Goal: Task Accomplishment & Management: Use online tool/utility

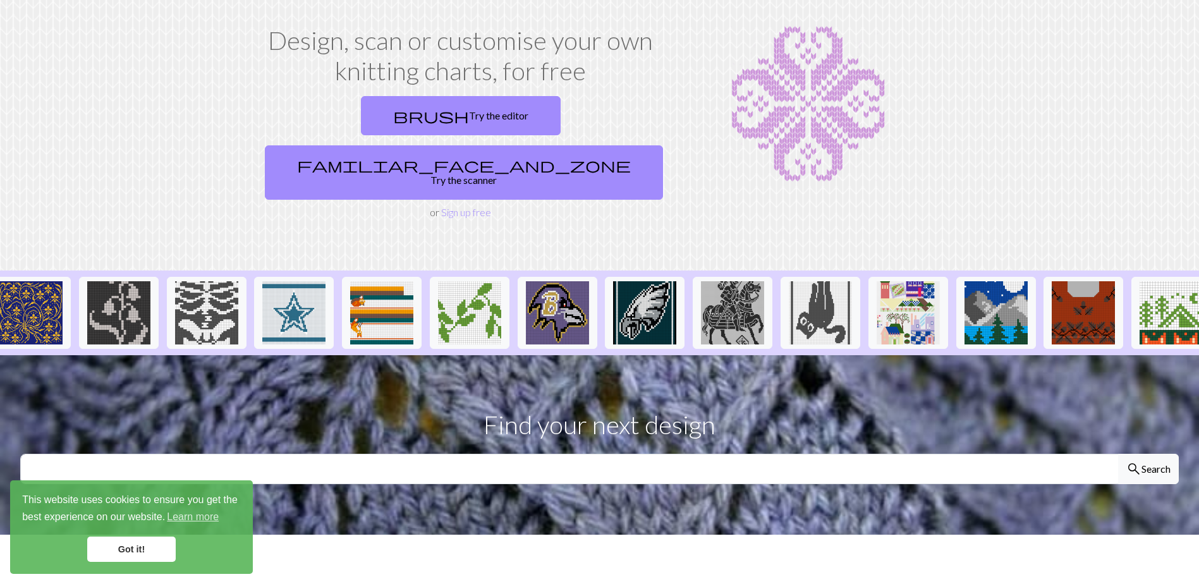
scroll to position [0, 995]
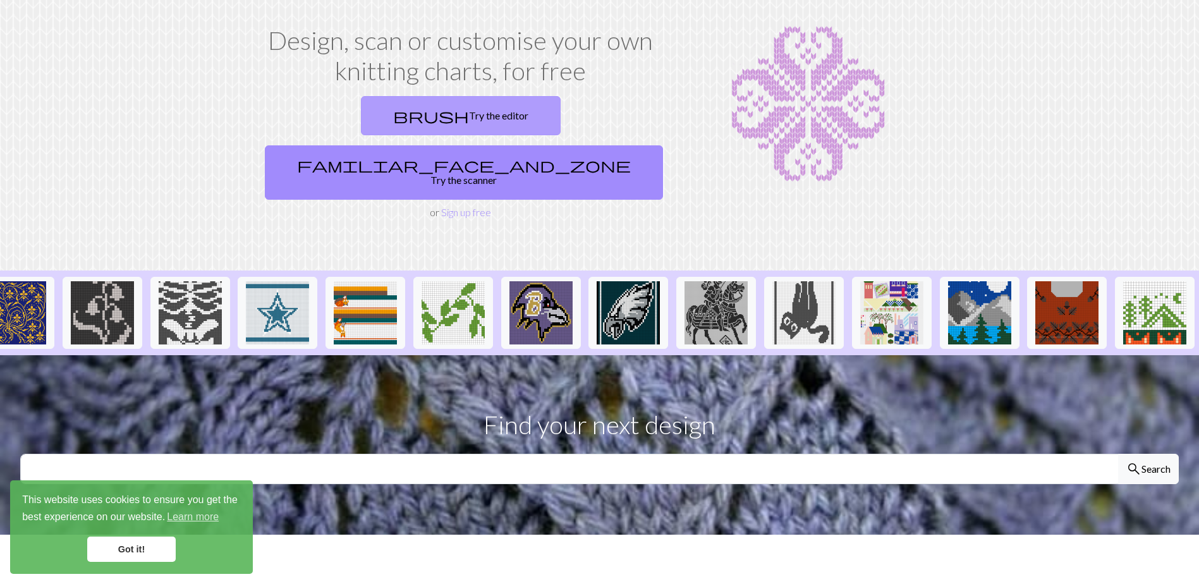
click at [408, 107] on link "brush Try the editor" at bounding box center [461, 115] width 200 height 39
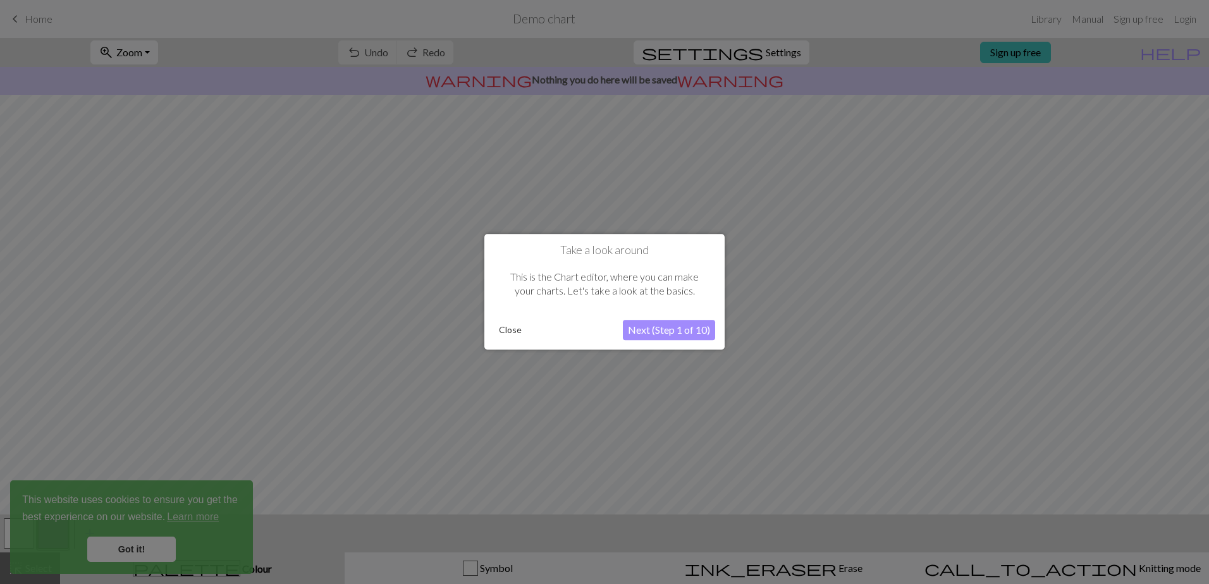
click at [653, 330] on button "Next (Step 1 of 10)" at bounding box center [669, 331] width 92 height 20
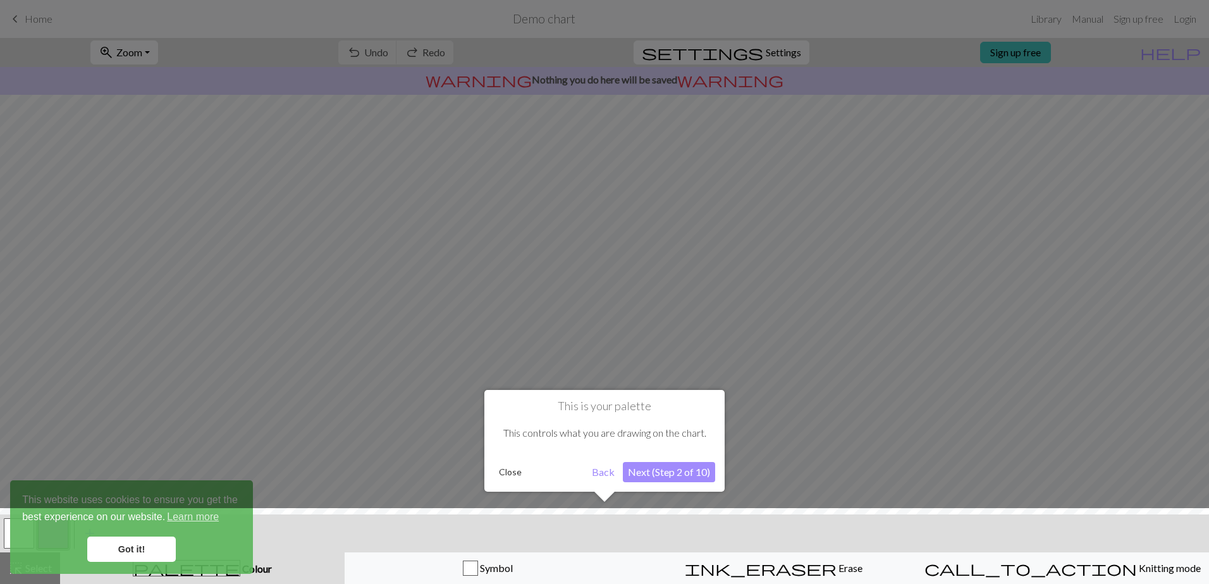
click at [638, 476] on button "Next (Step 2 of 10)" at bounding box center [669, 472] width 92 height 20
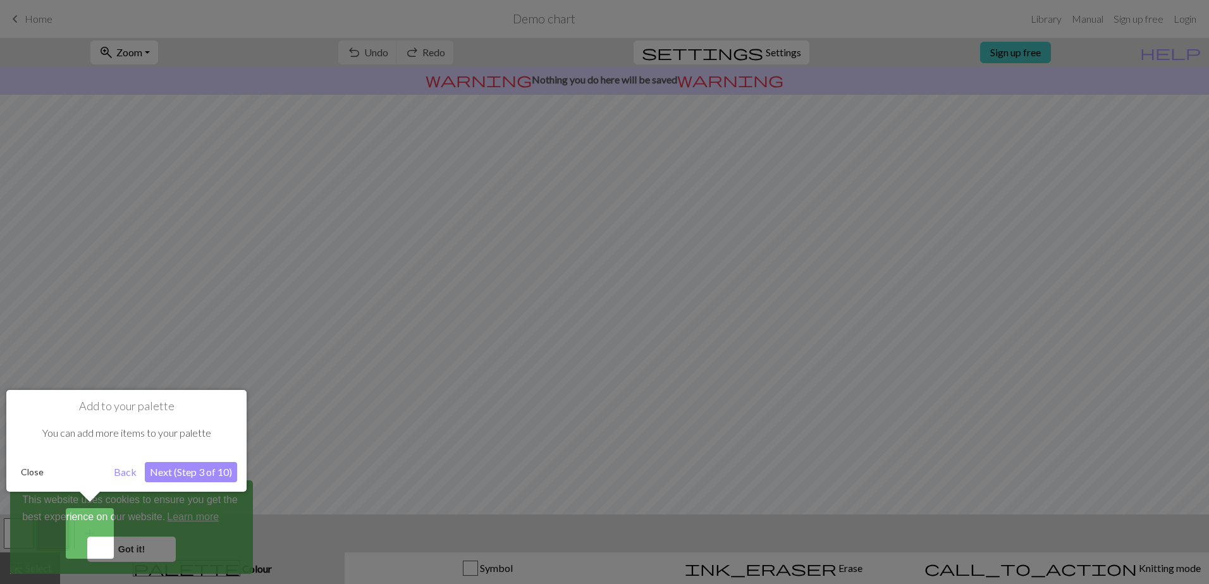
click at [211, 470] on button "Next (Step 3 of 10)" at bounding box center [191, 472] width 92 height 20
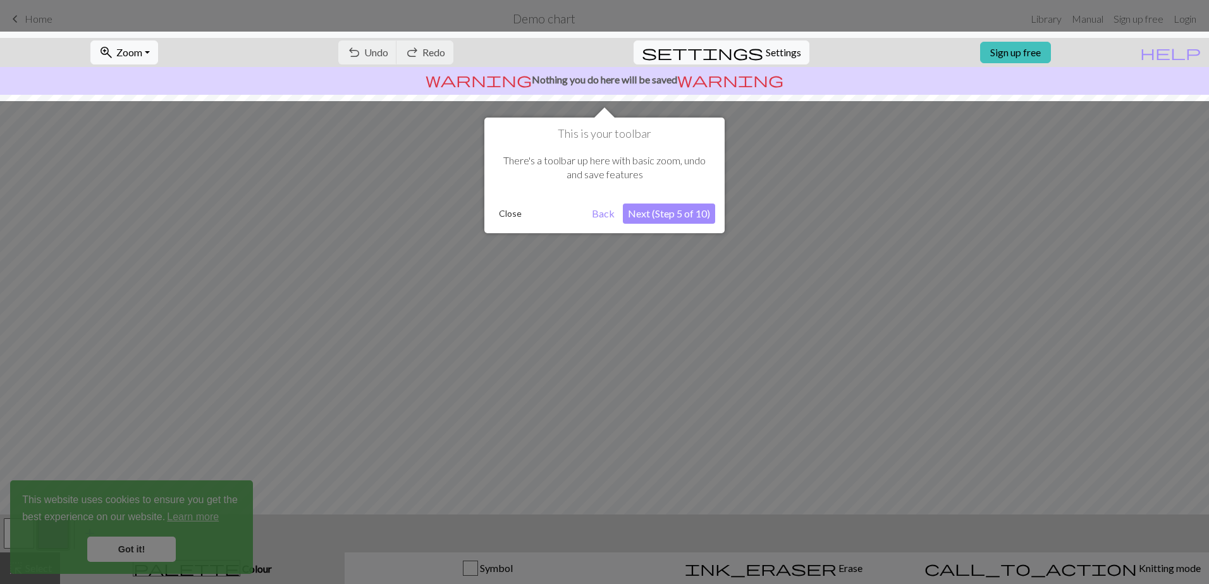
click at [663, 211] on button "Next (Step 5 of 10)" at bounding box center [669, 214] width 92 height 20
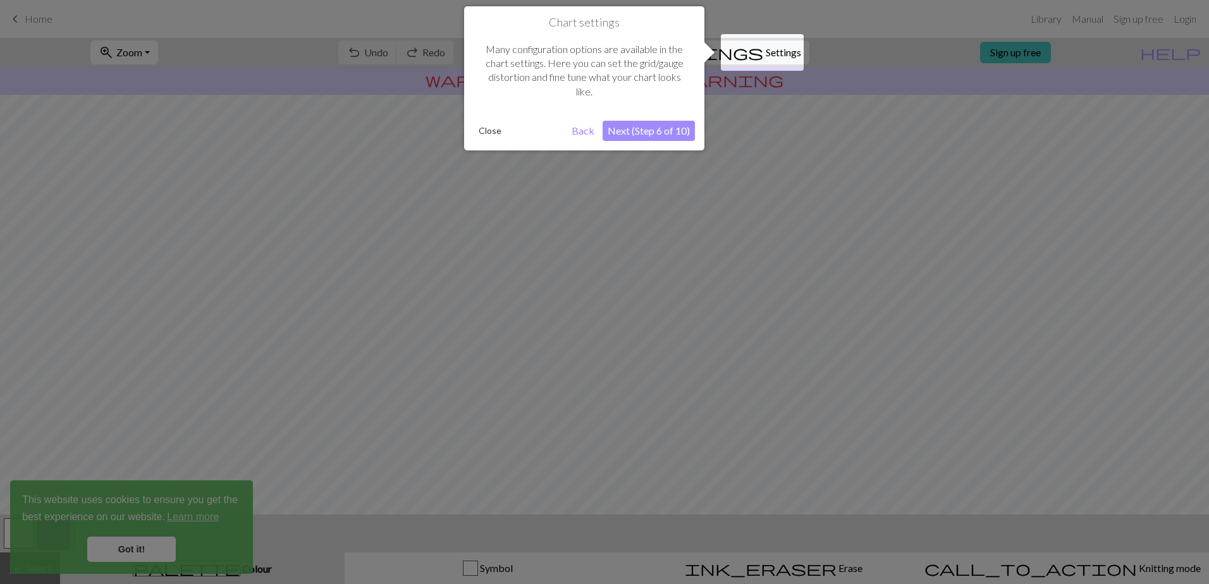
click at [656, 132] on button "Next (Step 6 of 10)" at bounding box center [649, 131] width 92 height 20
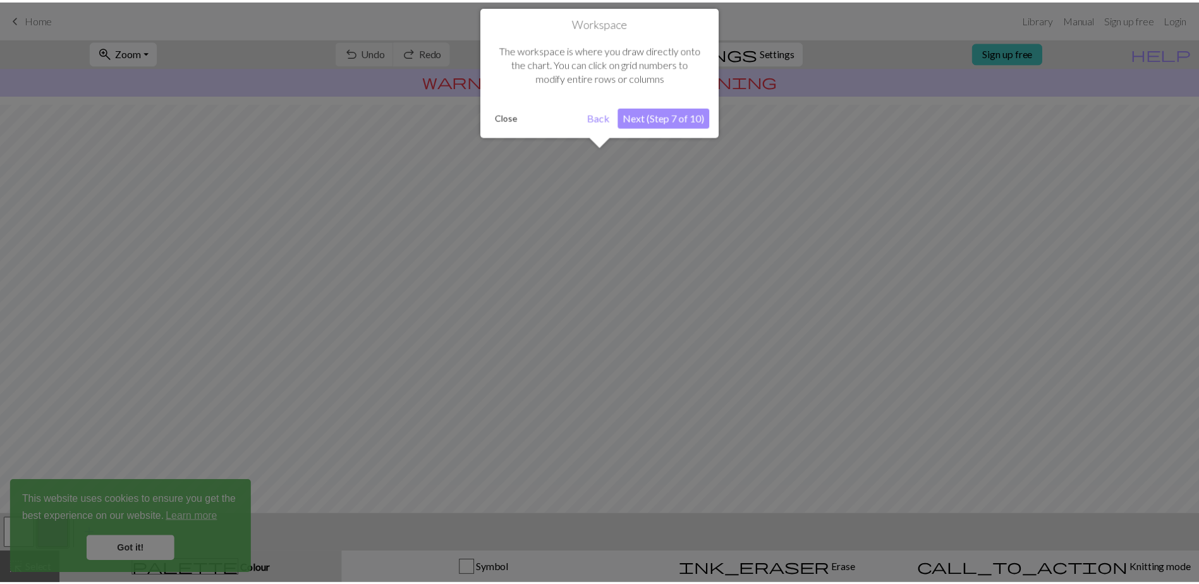
scroll to position [51, 0]
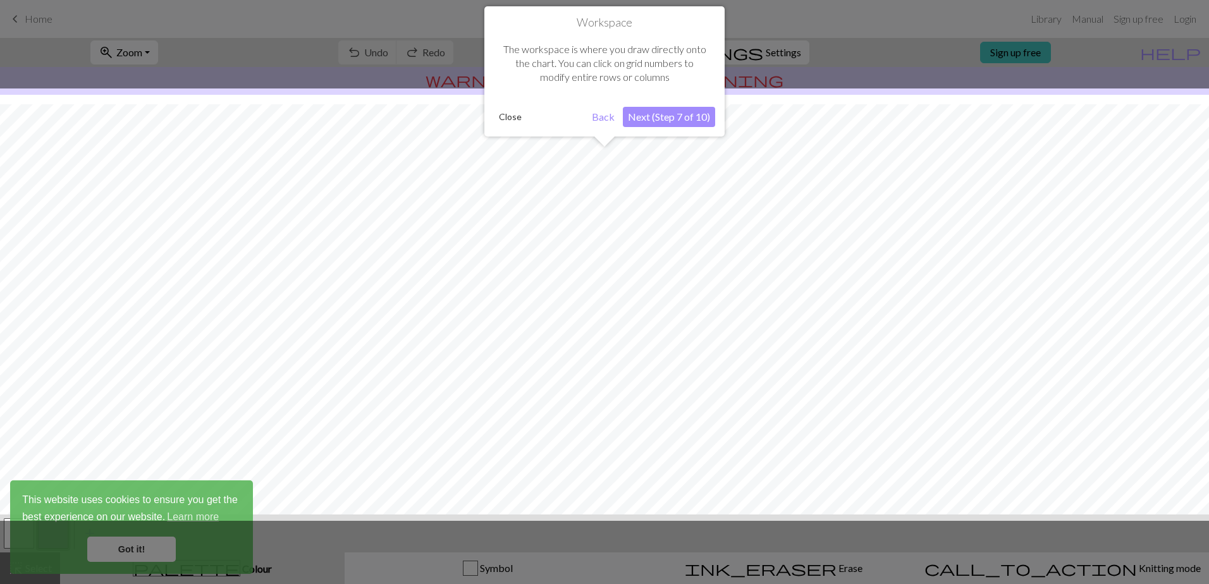
click at [656, 113] on button "Next (Step 7 of 10)" at bounding box center [669, 117] width 92 height 20
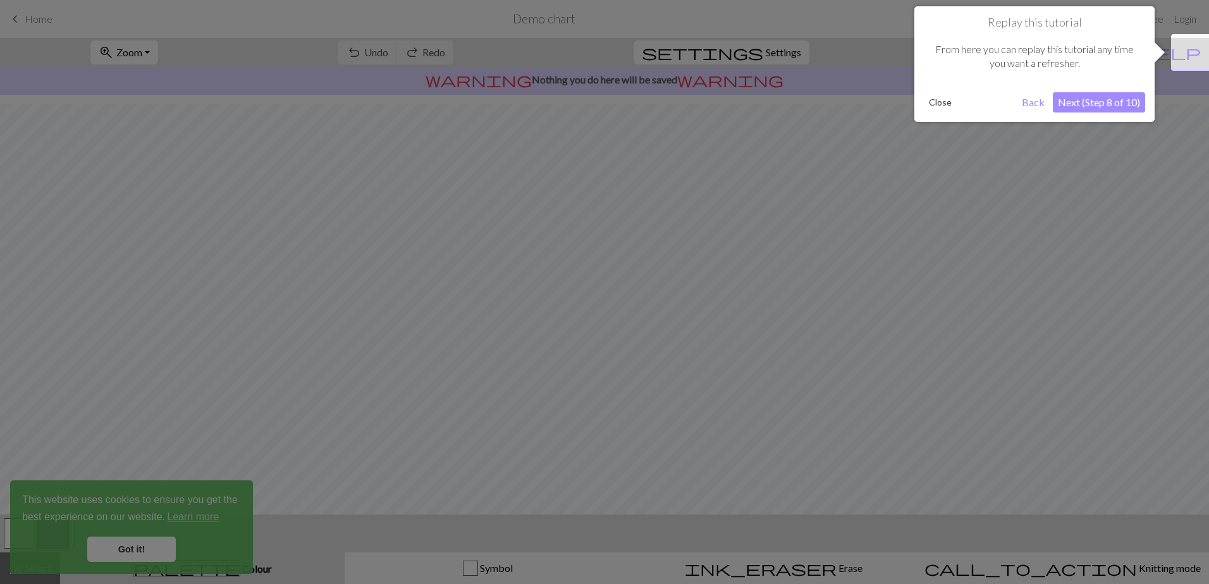
click at [1123, 97] on button "Next (Step 8 of 10)" at bounding box center [1099, 102] width 92 height 20
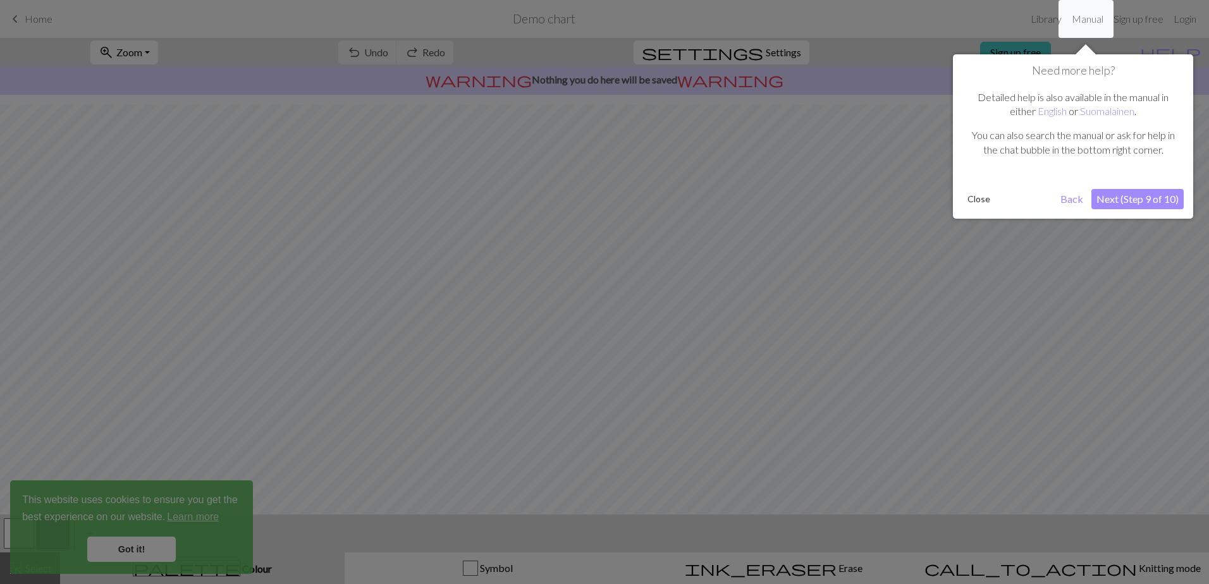
click at [1115, 204] on button "Next (Step 9 of 10)" at bounding box center [1137, 199] width 92 height 20
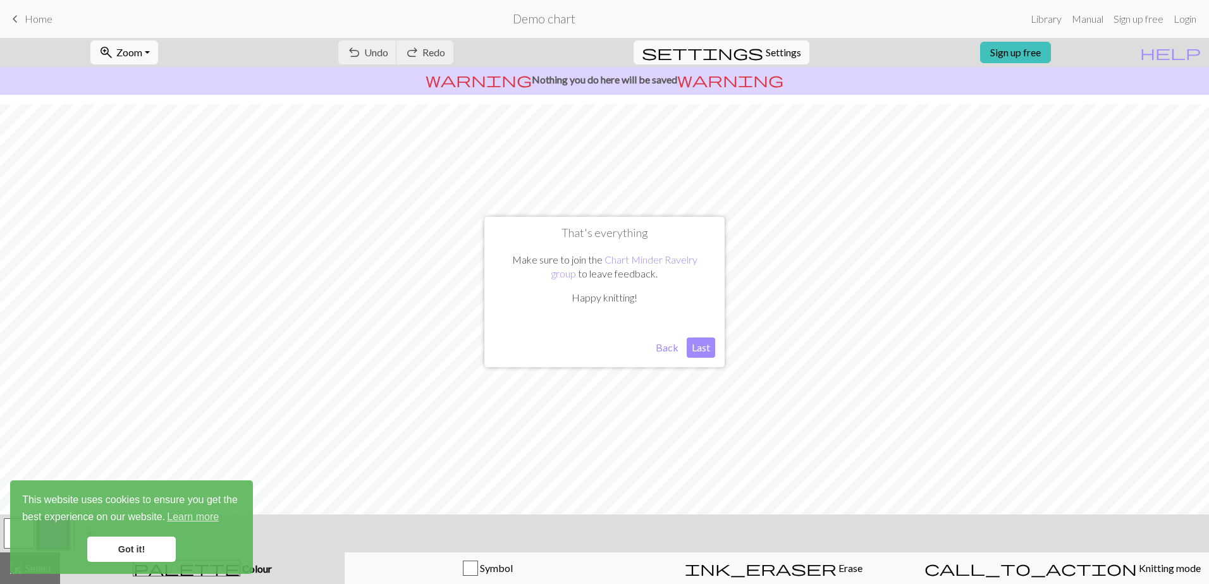
click at [687, 351] on button "Last" at bounding box center [701, 348] width 28 height 20
click at [772, 56] on span "Settings" at bounding box center [783, 52] width 35 height 15
select select "aran"
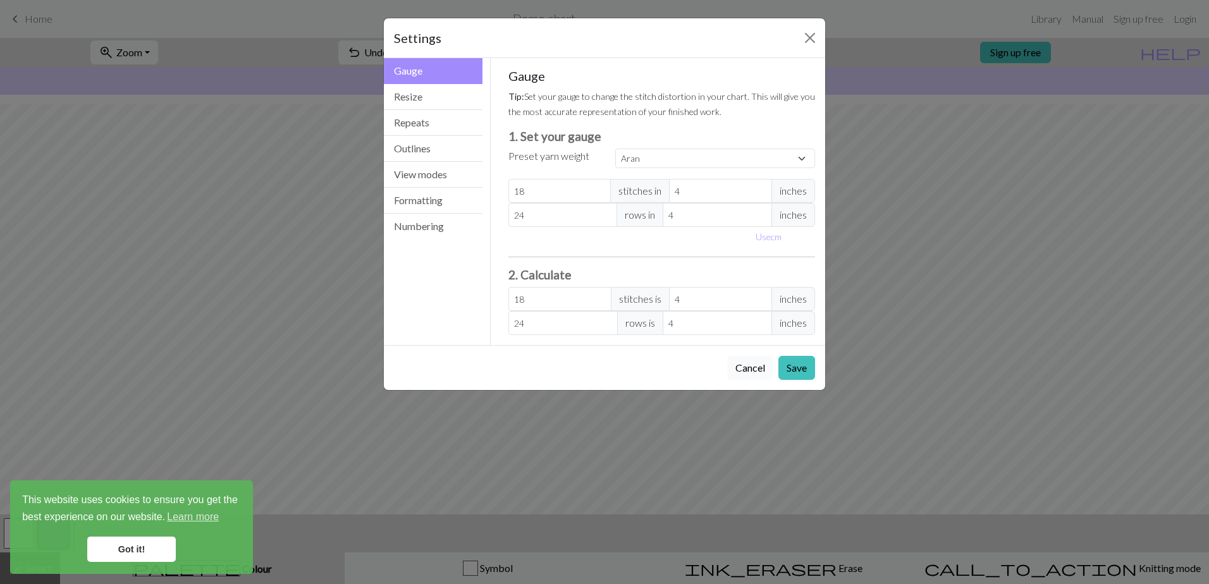
click at [746, 364] on button "Cancel" at bounding box center [750, 368] width 46 height 24
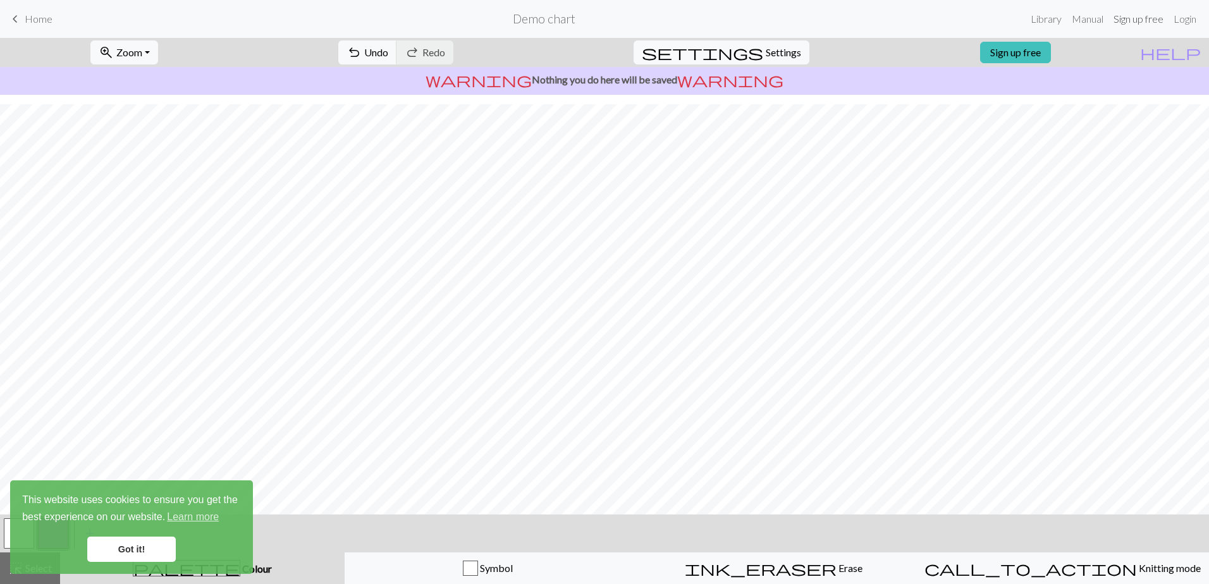
click at [1134, 23] on link "Sign up free" at bounding box center [1138, 18] width 60 height 25
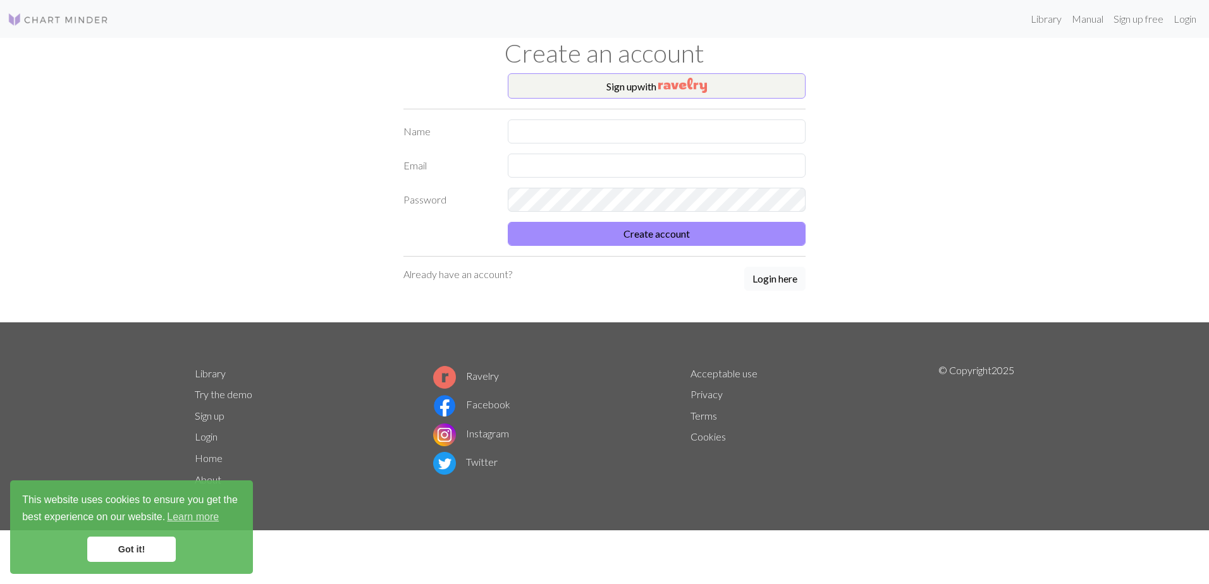
click at [763, 279] on button "Login here" at bounding box center [774, 279] width 61 height 24
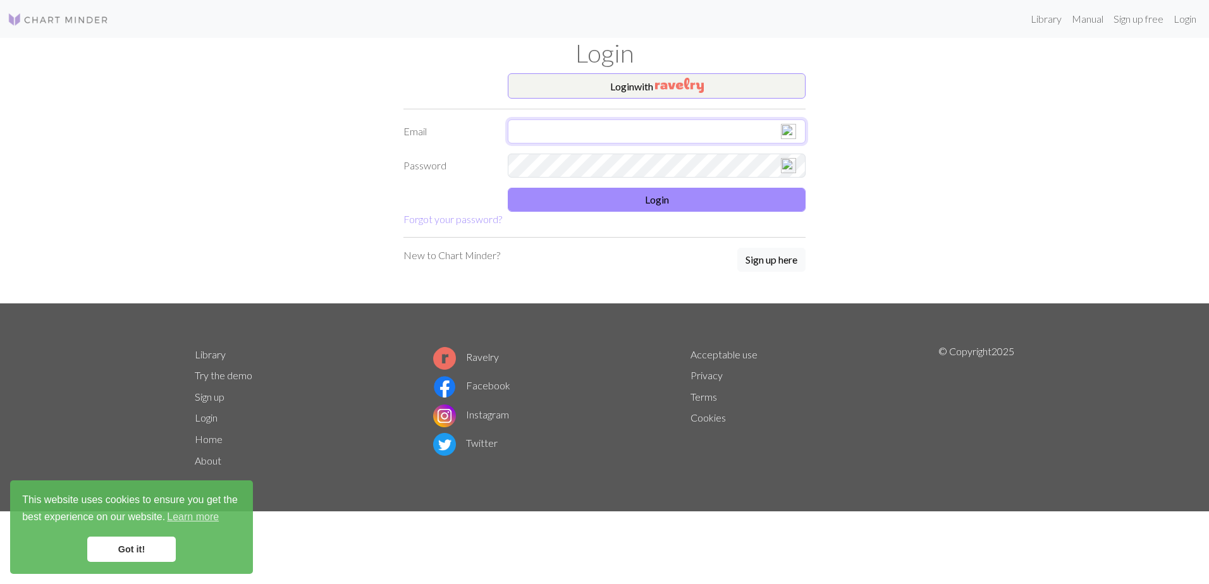
click at [630, 120] on input "text" at bounding box center [657, 131] width 298 height 24
click at [548, 124] on input "text" at bounding box center [657, 131] width 298 height 24
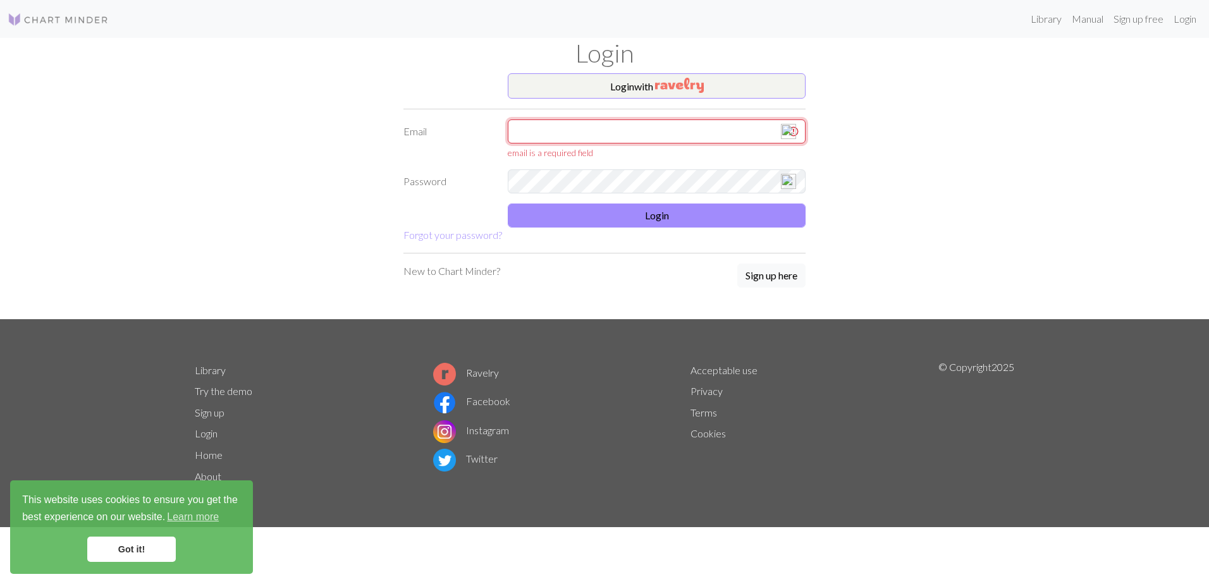
click at [585, 126] on input "text" at bounding box center [657, 131] width 298 height 24
click at [578, 138] on input "text" at bounding box center [657, 131] width 298 height 24
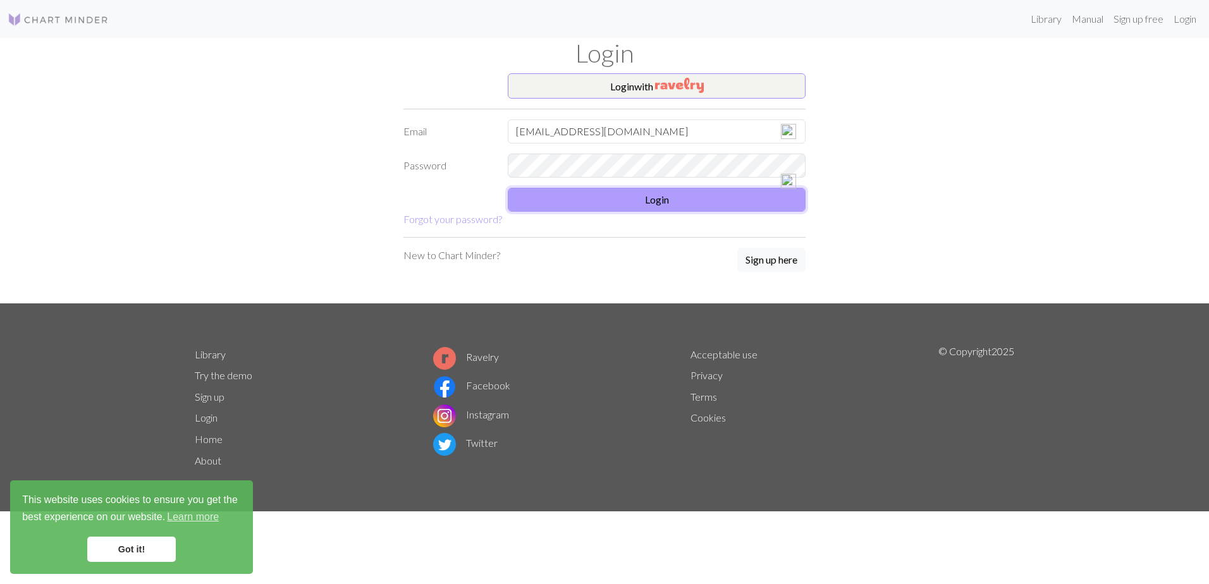
click at [573, 199] on button "Login" at bounding box center [657, 200] width 298 height 24
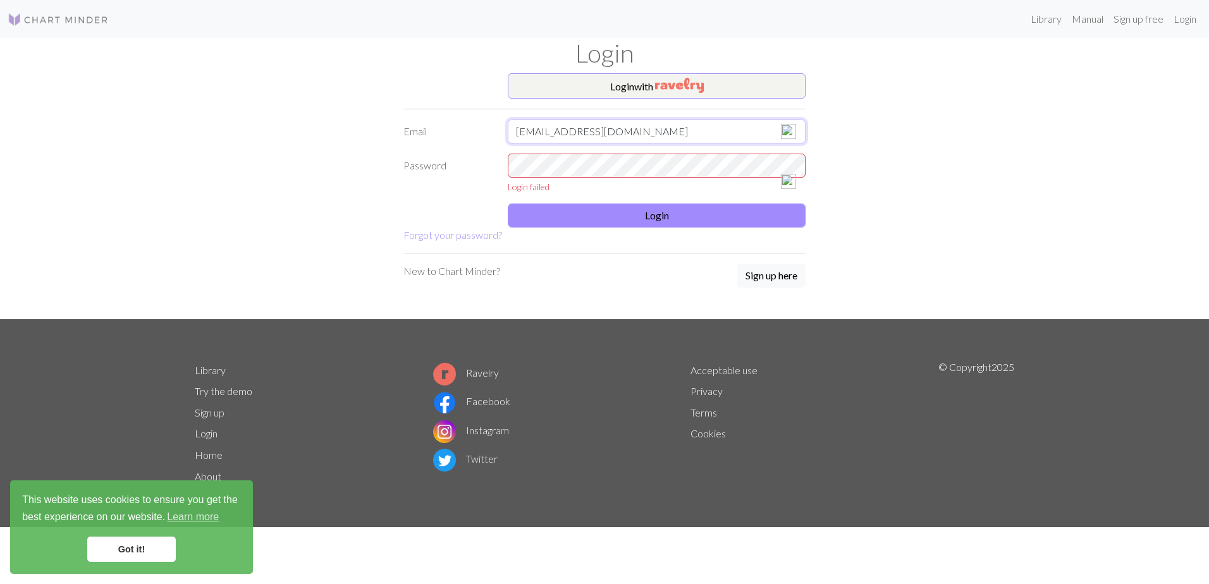
click at [591, 131] on input "sebashleyg14@yahoo.com" at bounding box center [657, 131] width 298 height 24
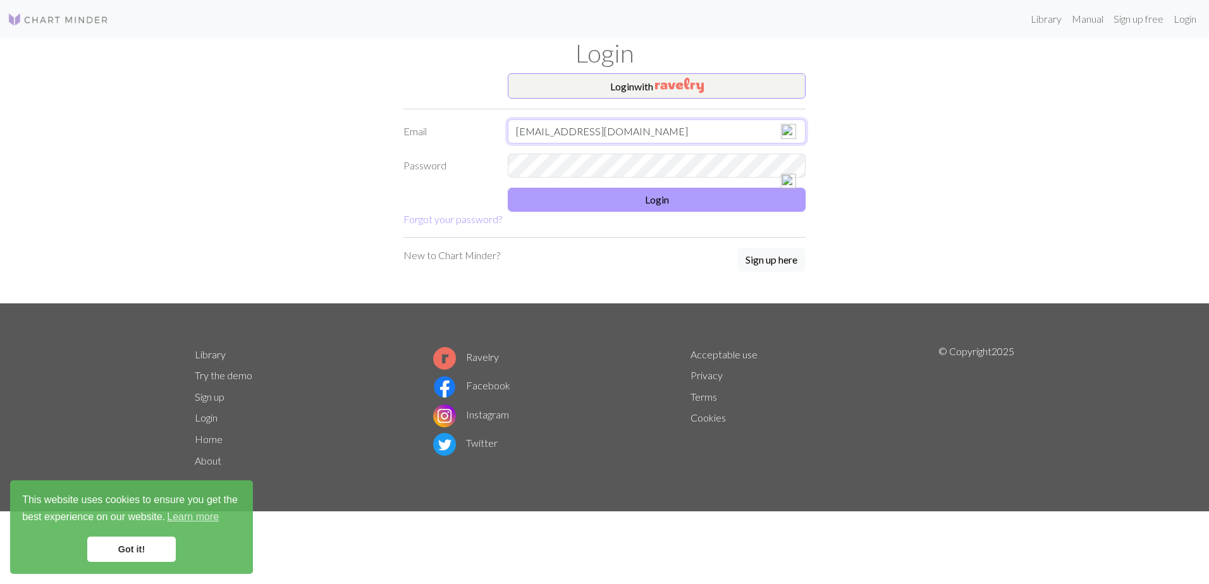
type input "sebashleyg14@gmail.com"
click at [688, 206] on button "Login" at bounding box center [657, 200] width 298 height 24
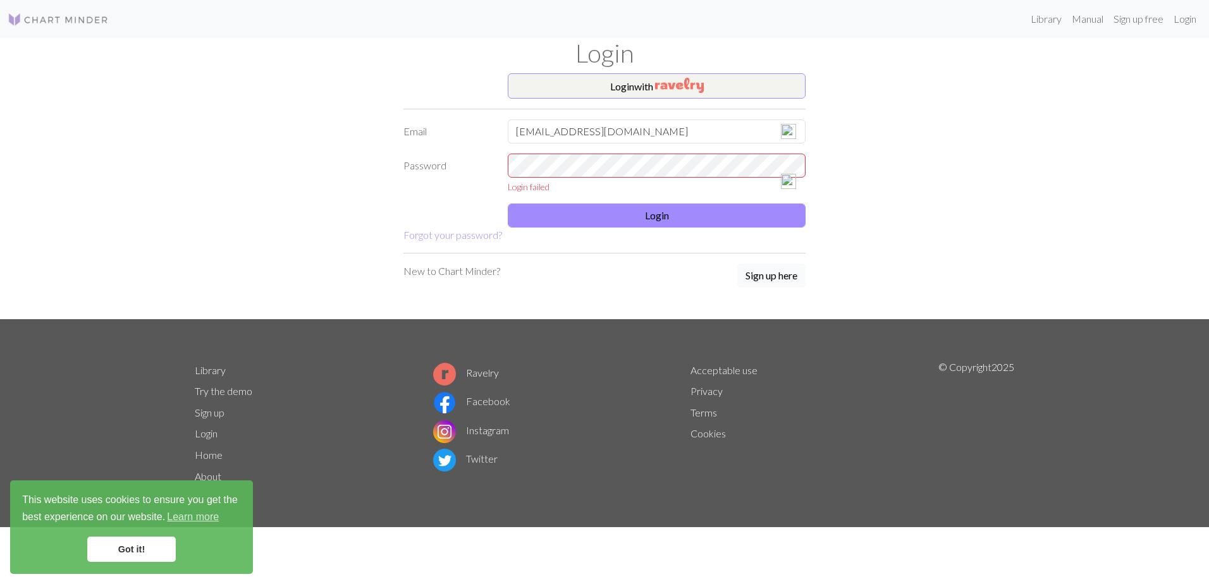
click at [780, 276] on button "Sign up here" at bounding box center [771, 276] width 68 height 24
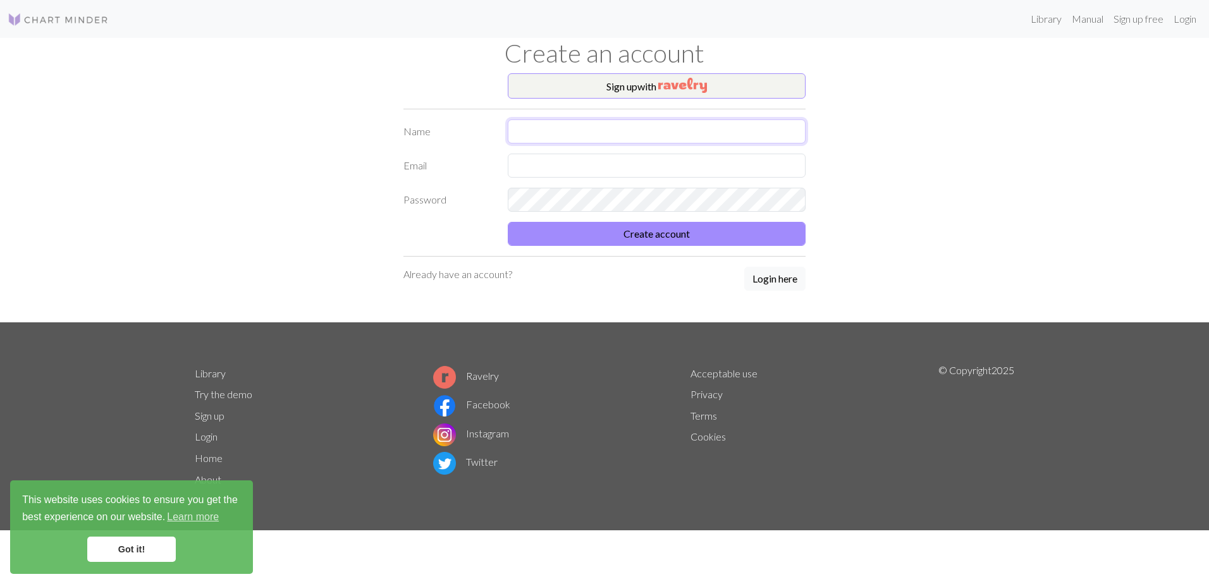
click at [577, 127] on input "text" at bounding box center [657, 131] width 298 height 24
type input "[PERSON_NAME]"
click at [538, 164] on input "text" at bounding box center [657, 166] width 298 height 24
type input "sebashleyg14@gmail.com"
click at [508, 222] on button "Create account" at bounding box center [657, 234] width 298 height 24
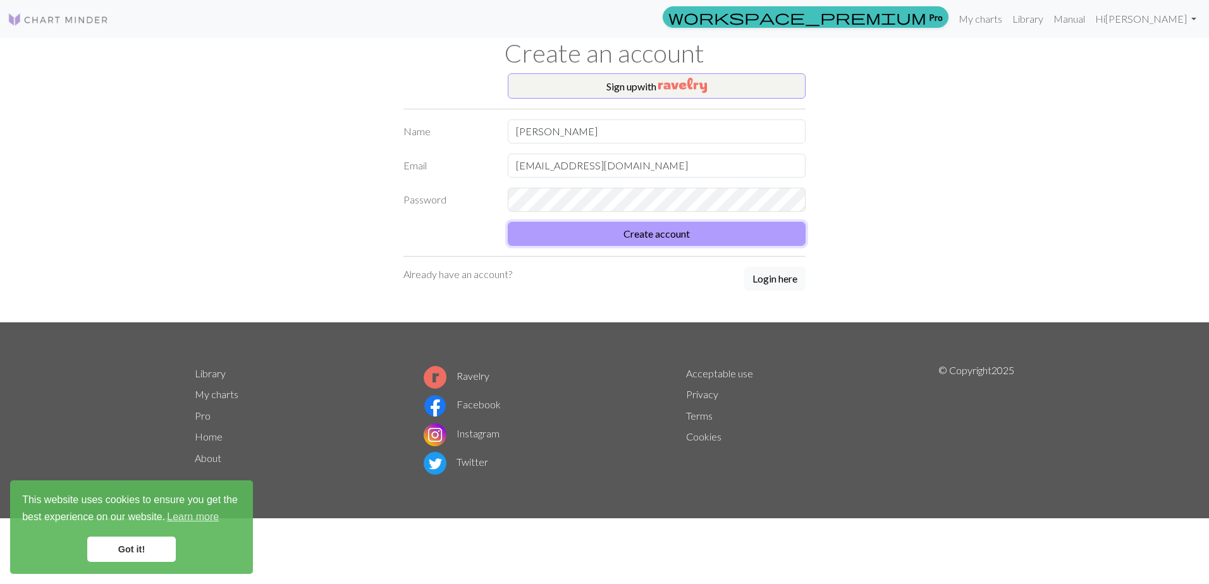
click at [703, 243] on button "Create account" at bounding box center [657, 234] width 298 height 24
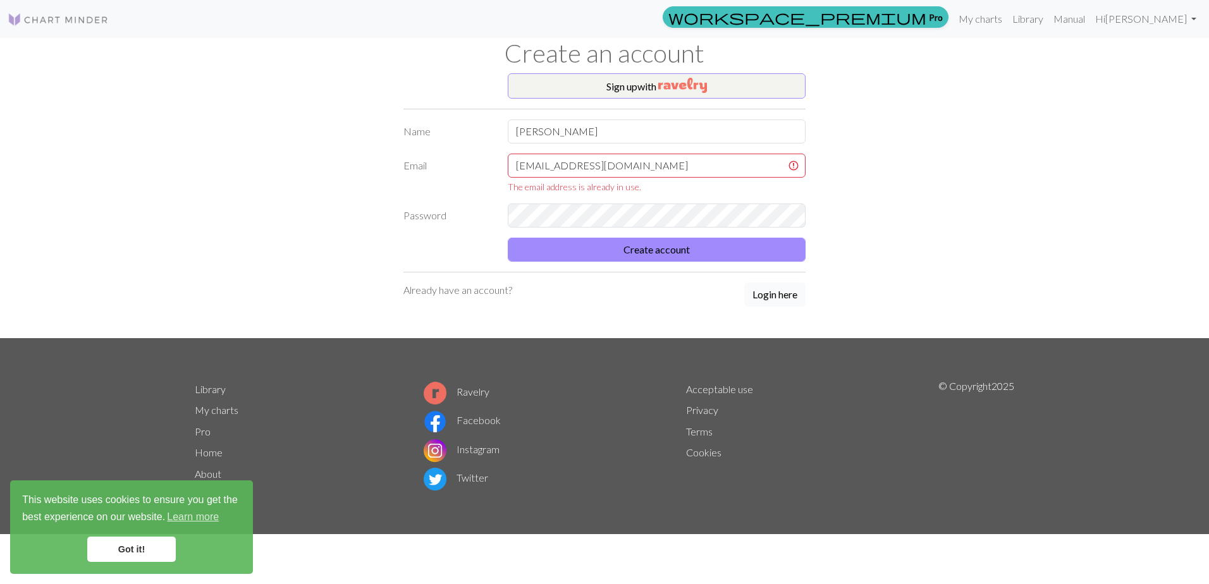
click at [785, 302] on button "Login here" at bounding box center [774, 295] width 61 height 24
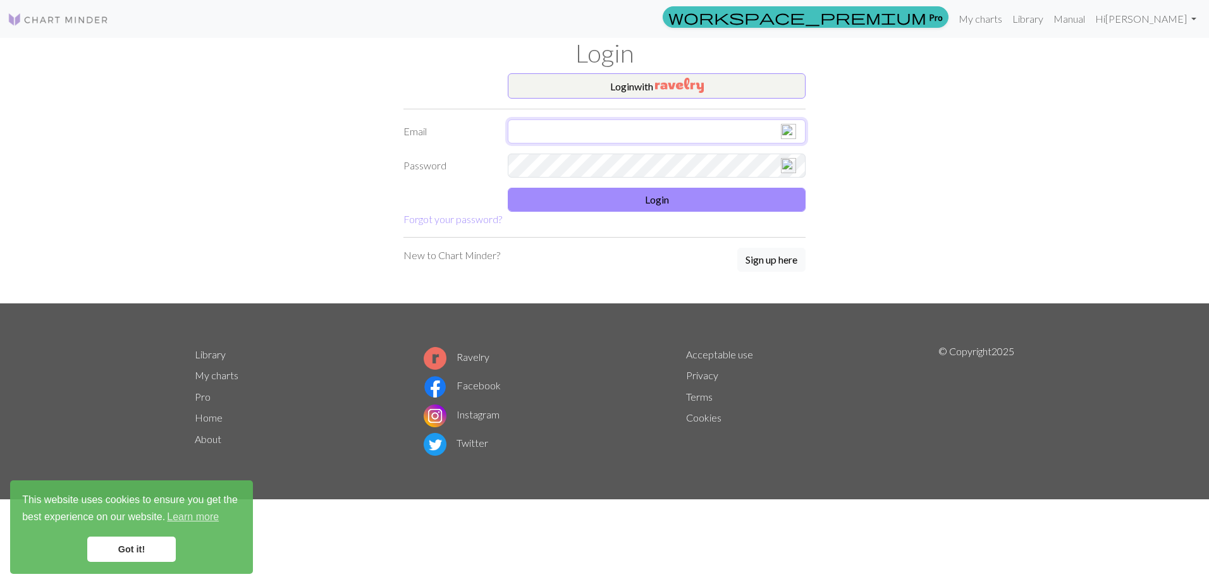
click at [603, 134] on input "text" at bounding box center [657, 131] width 298 height 24
type input "sebashleyg14@gmail.com"
click at [651, 202] on button "Login" at bounding box center [657, 200] width 298 height 24
click at [527, 210] on button "Login" at bounding box center [657, 200] width 298 height 24
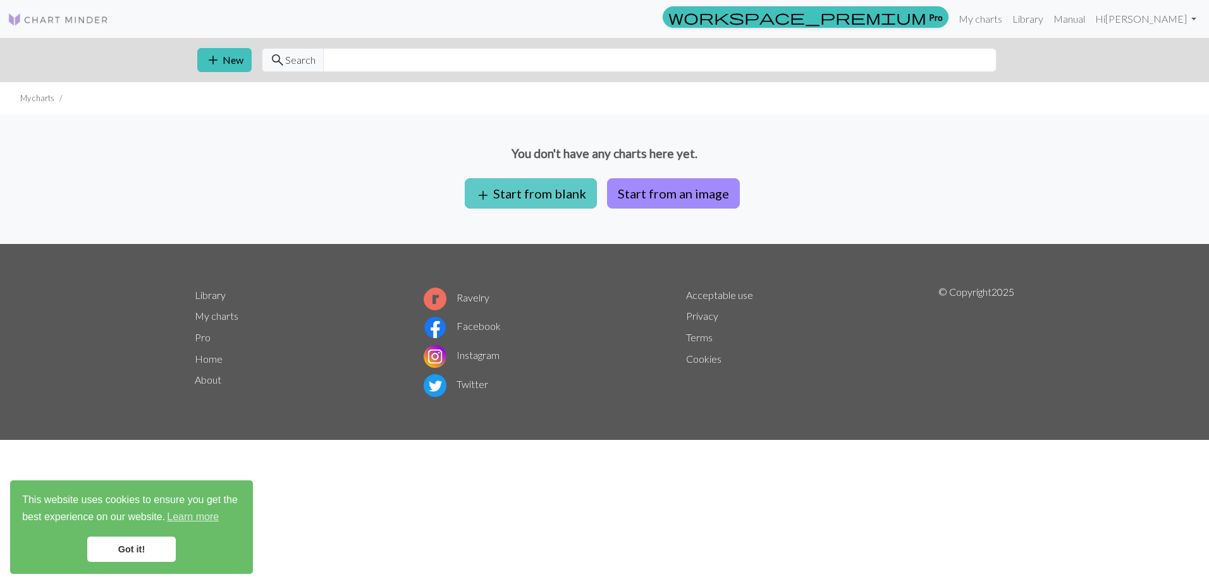
click at [562, 194] on button "add Start from blank" at bounding box center [531, 193] width 132 height 30
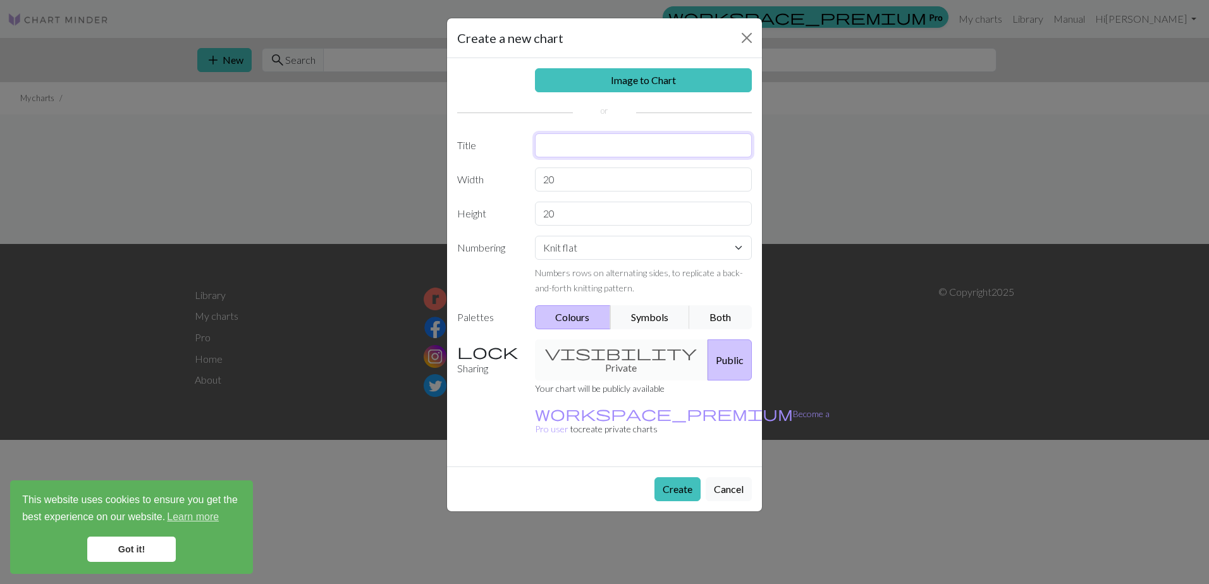
click at [601, 144] on input "text" at bounding box center [643, 145] width 217 height 24
type input "1st try"
click at [722, 312] on button "Both" at bounding box center [720, 317] width 63 height 24
click at [629, 352] on div "visibility Private Public" at bounding box center [643, 360] width 233 height 41
click at [601, 353] on div "visibility Private Public" at bounding box center [643, 360] width 233 height 41
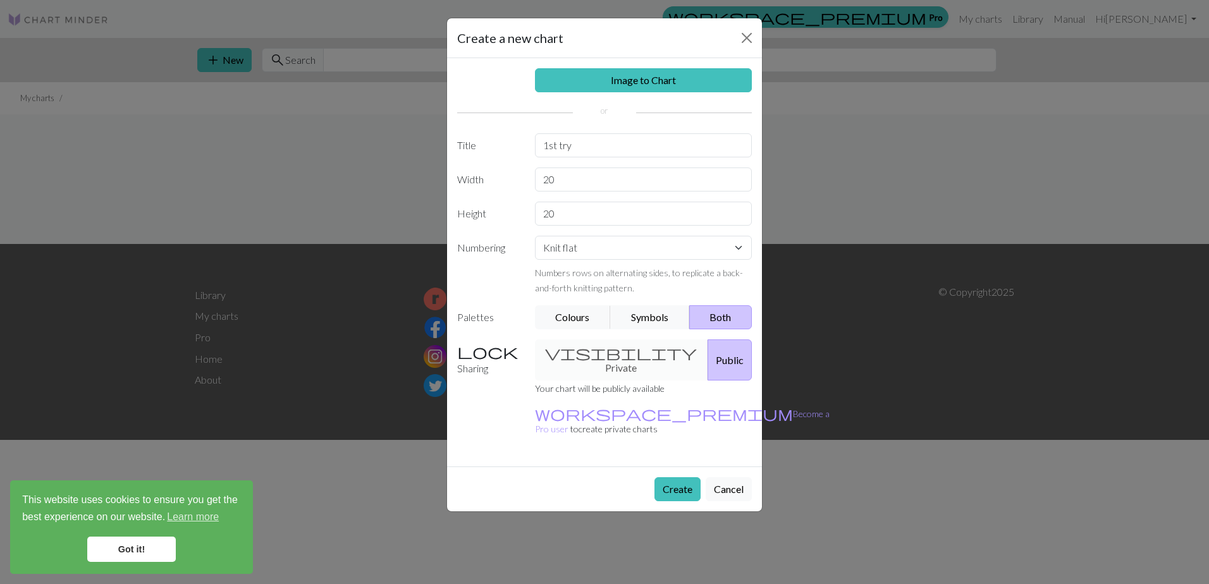
click at [591, 352] on div "visibility Private Public" at bounding box center [643, 360] width 233 height 41
click at [707, 353] on button "Public" at bounding box center [729, 360] width 44 height 41
click at [597, 383] on small "Your chart will be publicly available" at bounding box center [600, 388] width 130 height 11
click at [589, 338] on div "Image to Chart Title 1st try Width 20 Height 20 Numbering Knit flat Knit in the…" at bounding box center [604, 262] width 315 height 408
click at [499, 352] on label "Sharing" at bounding box center [489, 360] width 78 height 41
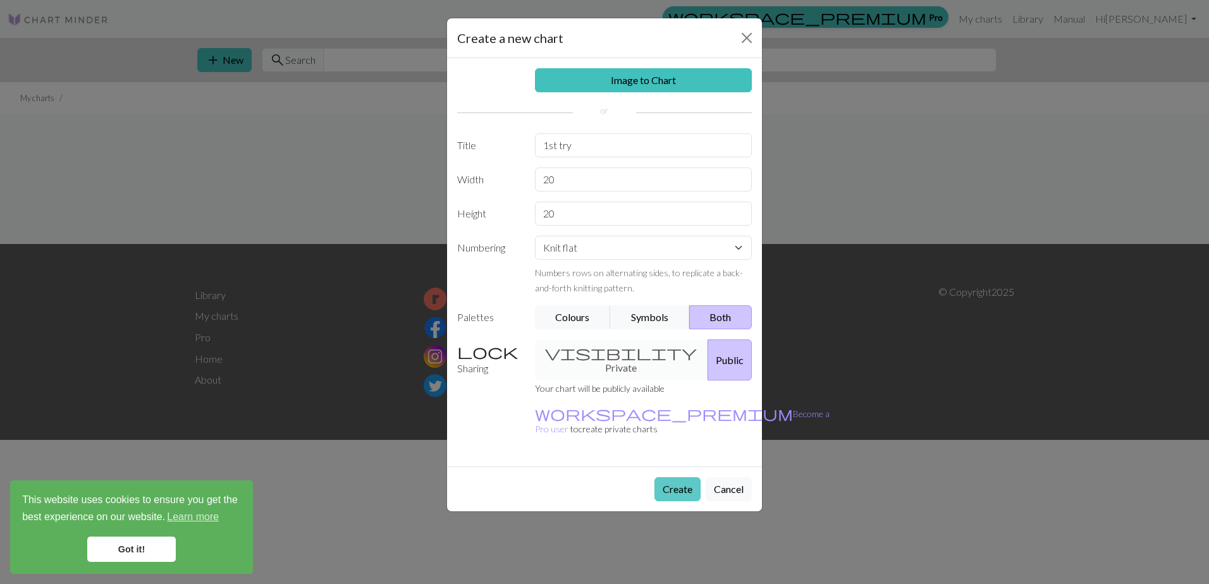
click at [671, 477] on button "Create" at bounding box center [677, 489] width 46 height 24
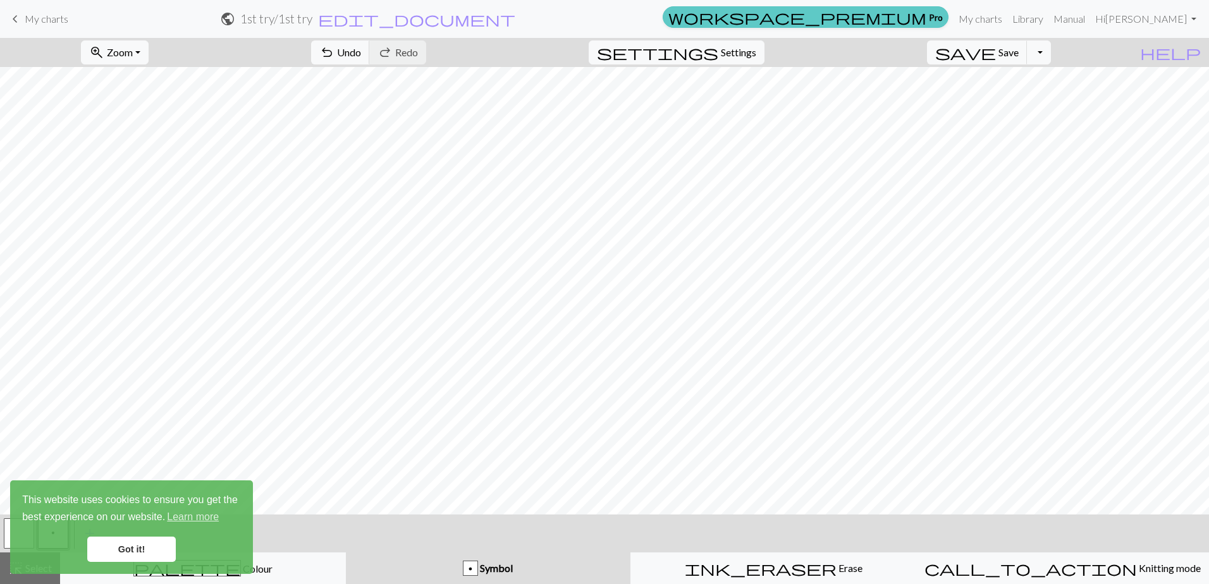
click at [948, 13] on link "workspace_premium Pro" at bounding box center [806, 16] width 286 height 21
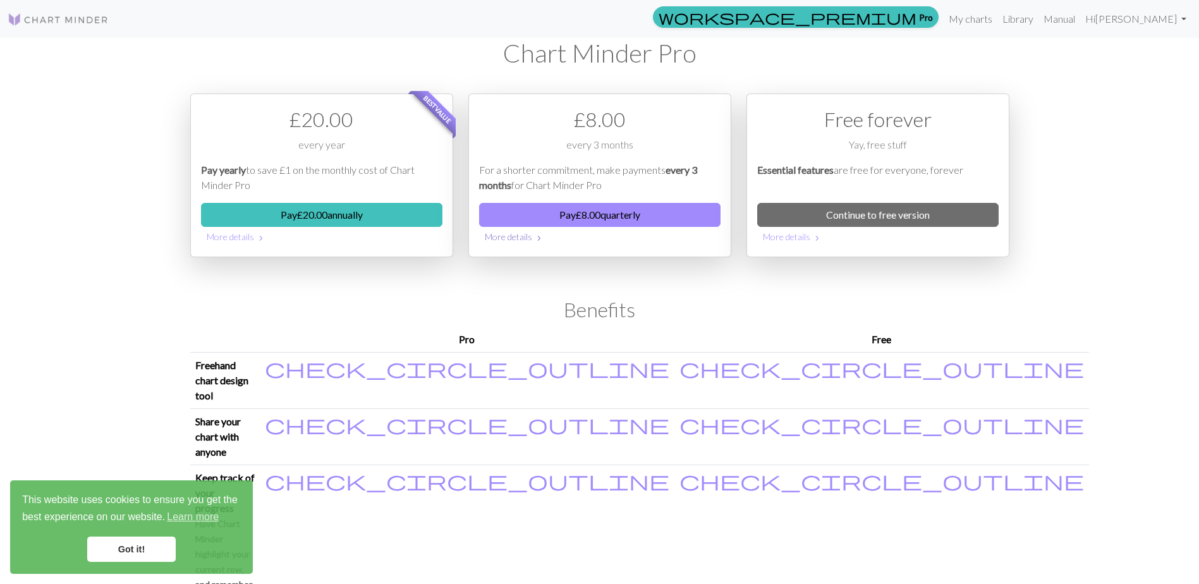
click at [509, 238] on button "More details chevron_right" at bounding box center [600, 237] width 242 height 20
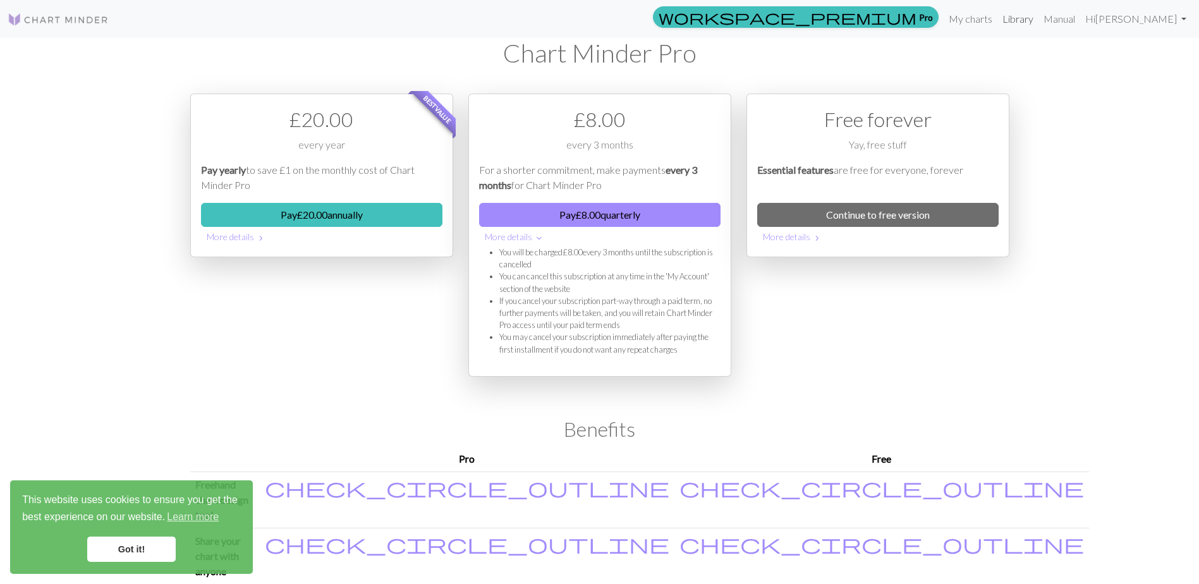
click at [1039, 15] on link "Library" at bounding box center [1018, 18] width 41 height 25
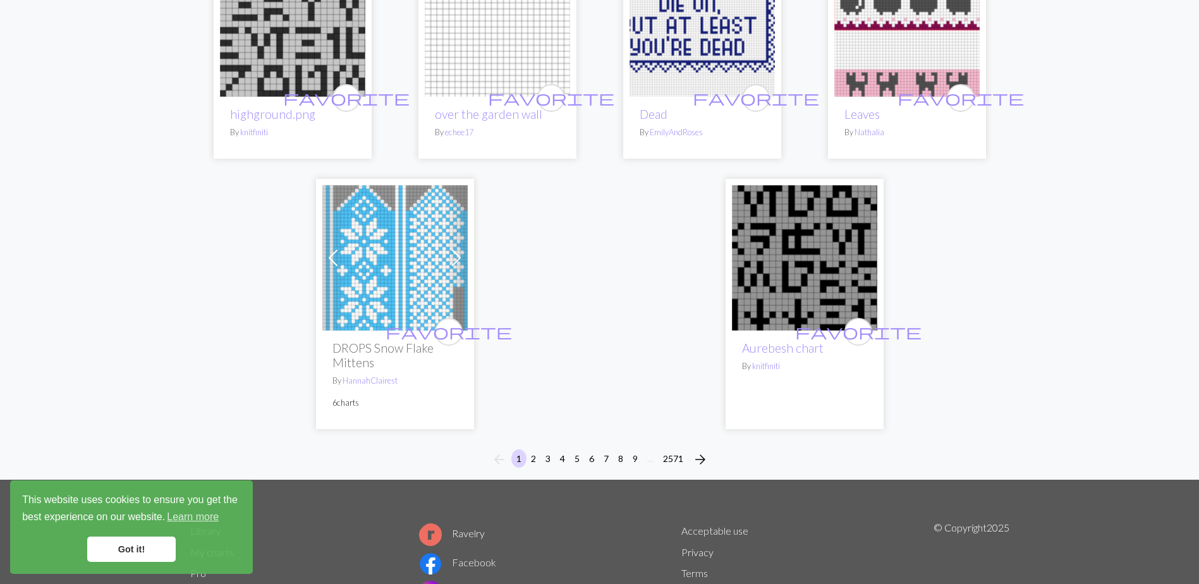
scroll to position [3098, 0]
click at [408, 258] on img at bounding box center [394, 257] width 145 height 145
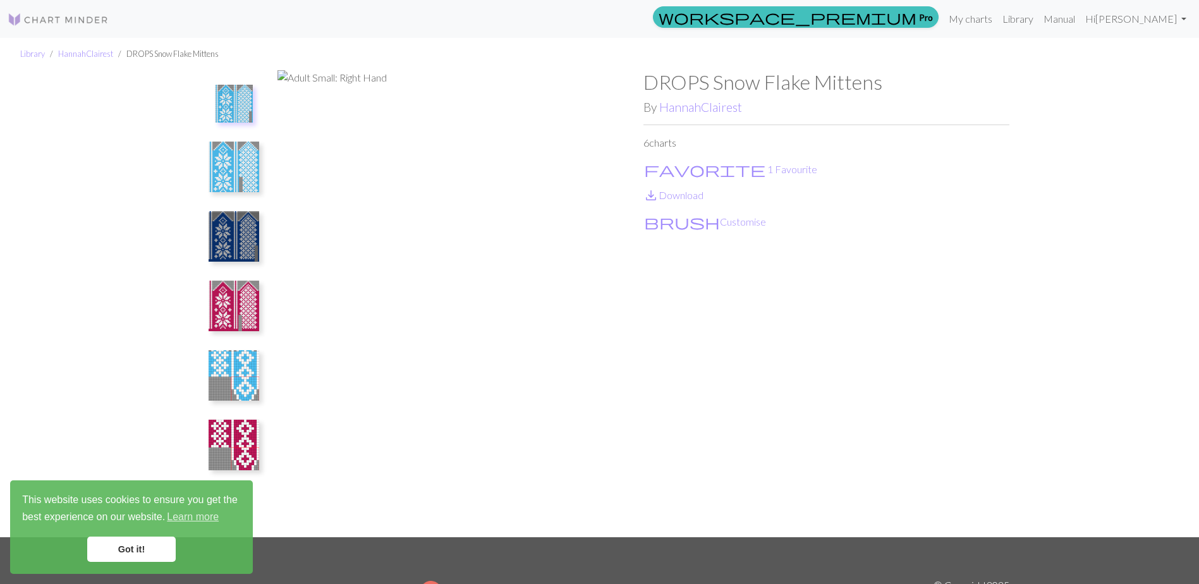
click at [252, 231] on img at bounding box center [234, 236] width 51 height 51
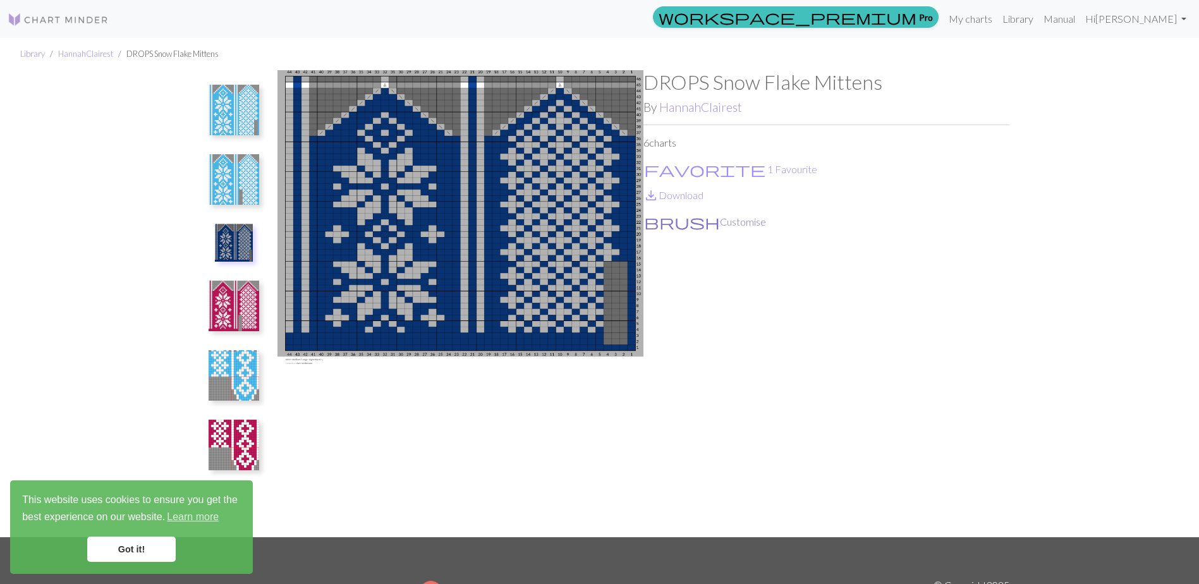
click at [666, 217] on button "brush Customise" at bounding box center [705, 222] width 123 height 16
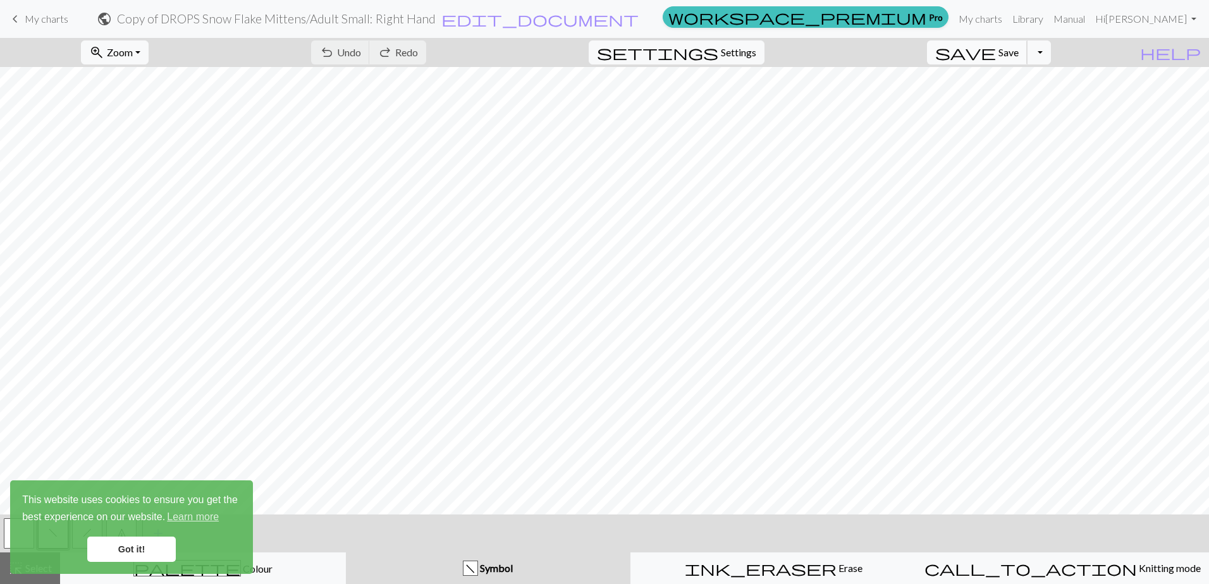
click at [1019, 50] on span "Save" at bounding box center [1008, 52] width 20 height 12
click at [36, 24] on span "My charts" at bounding box center [47, 19] width 44 height 12
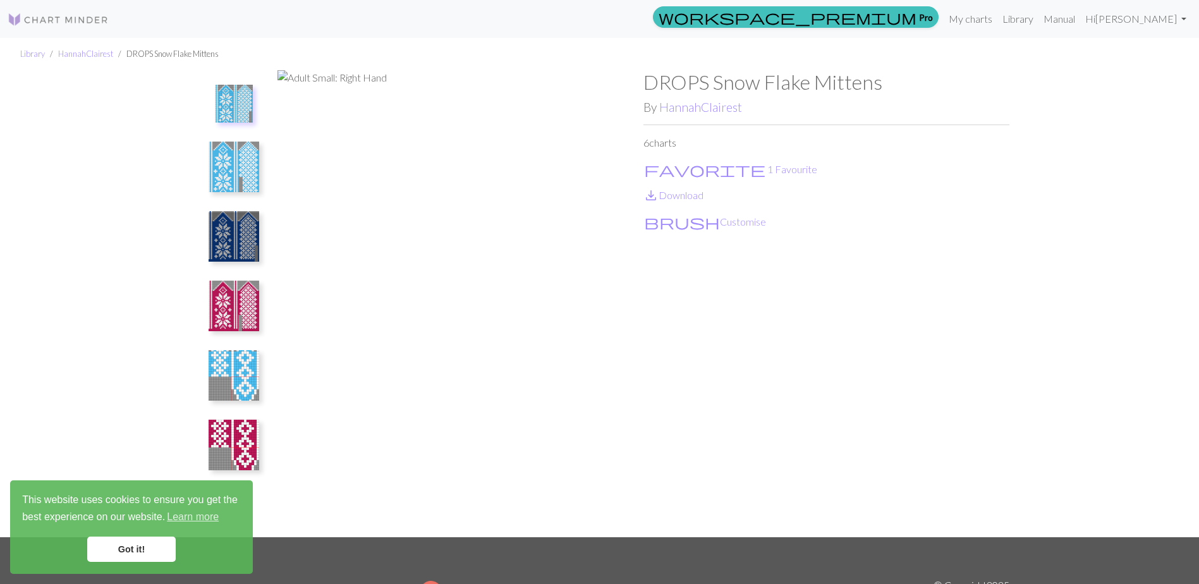
click at [221, 297] on img at bounding box center [234, 306] width 51 height 51
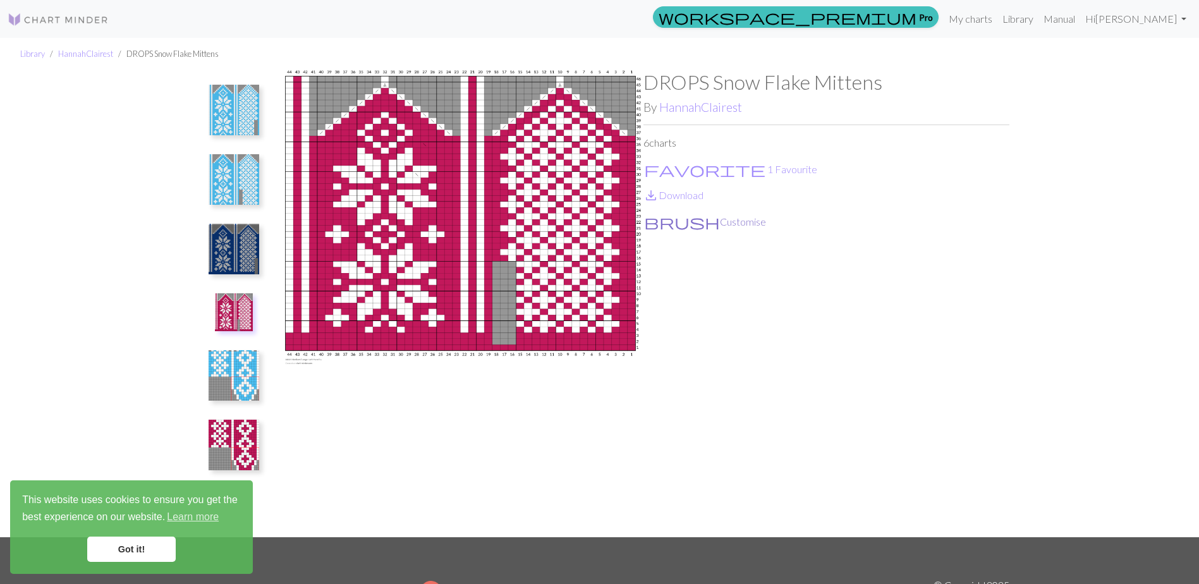
click at [696, 228] on button "brush Customise" at bounding box center [705, 222] width 123 height 16
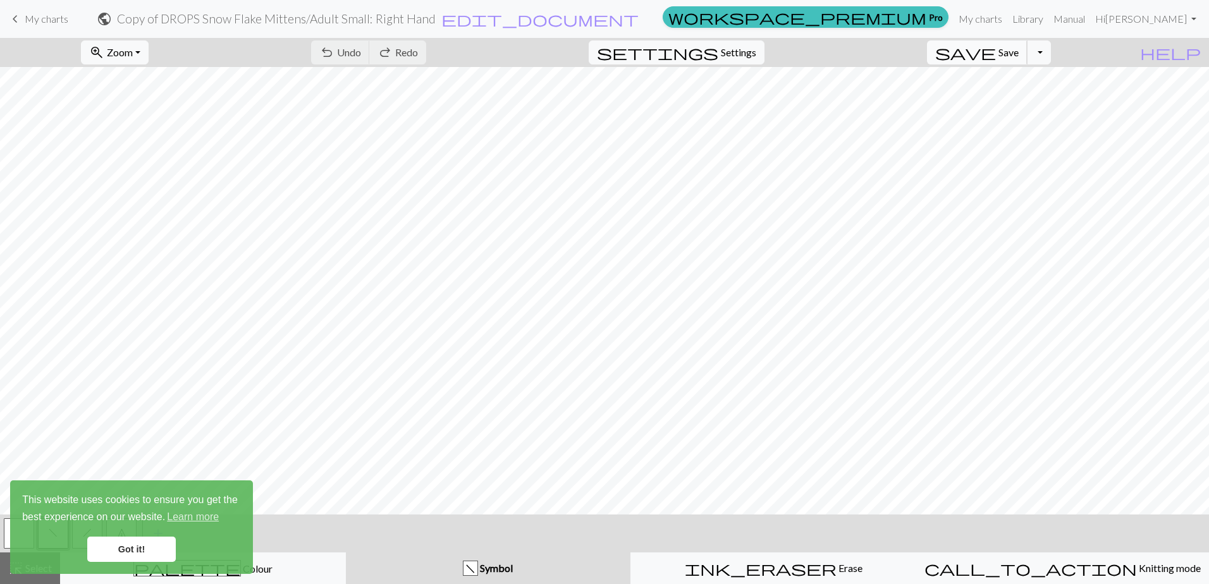
click at [1019, 56] on span "Save" at bounding box center [1008, 52] width 20 height 12
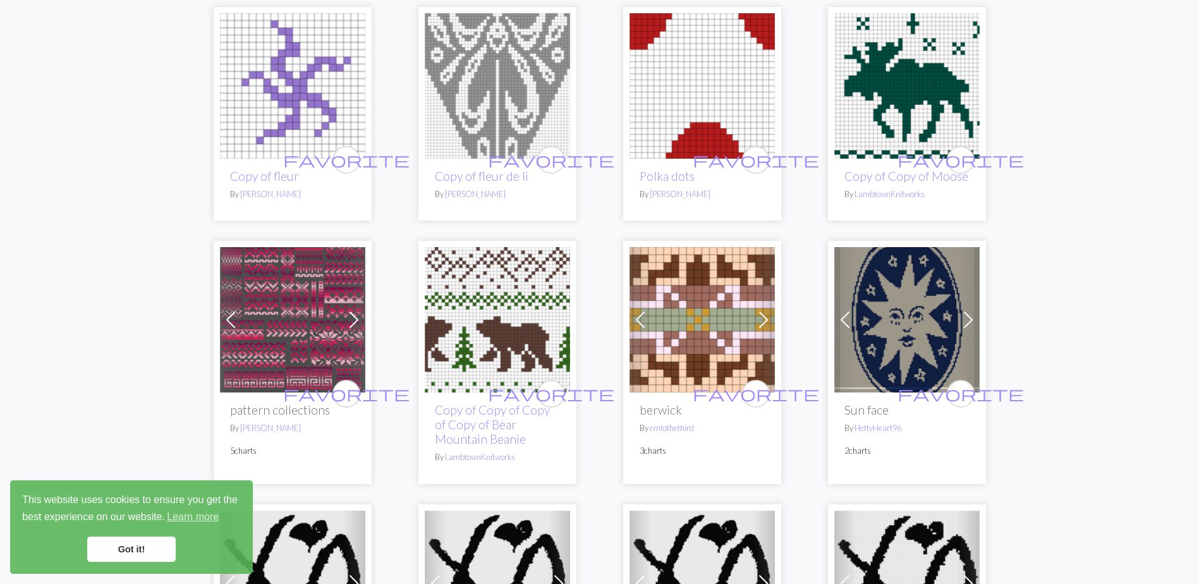
scroll to position [759, 0]
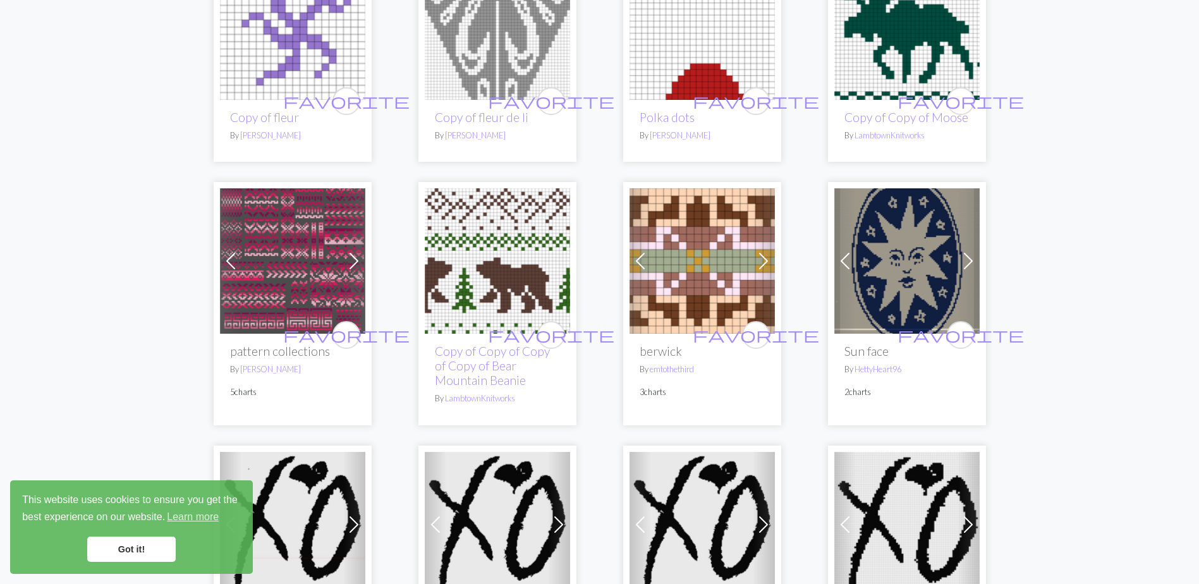
click at [321, 240] on img at bounding box center [292, 260] width 145 height 145
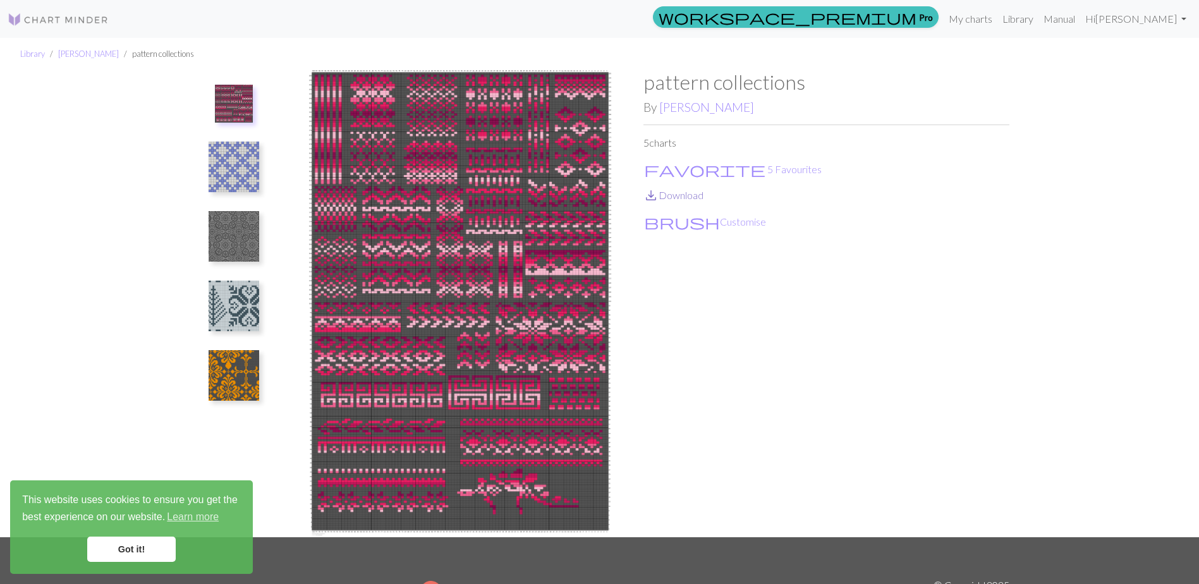
click at [685, 198] on link "save_alt Download" at bounding box center [674, 195] width 60 height 12
click at [252, 173] on img at bounding box center [234, 167] width 51 height 51
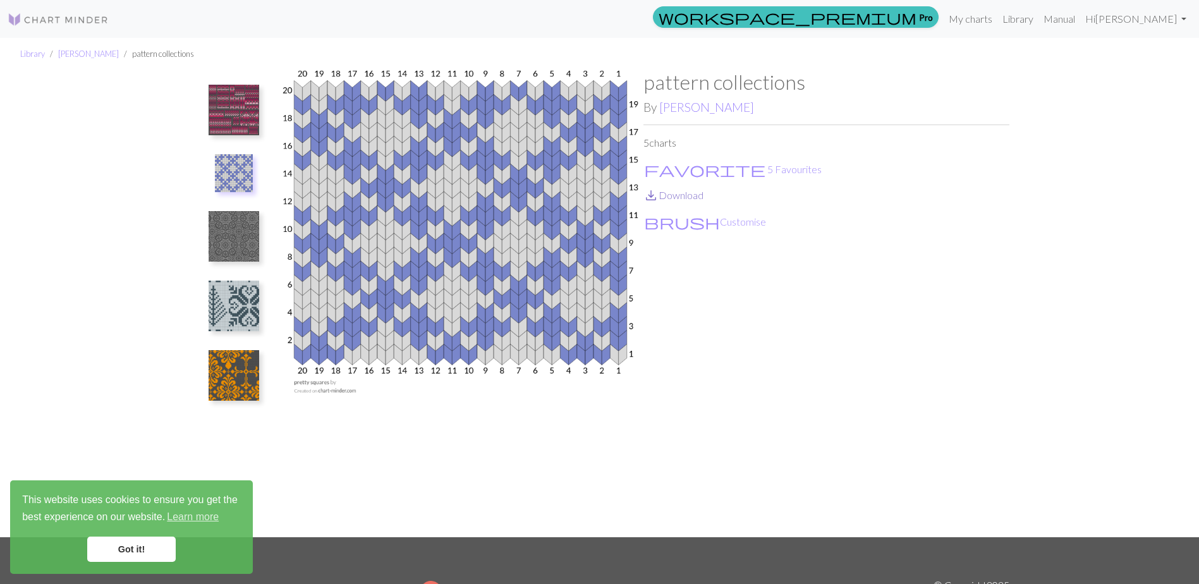
click at [673, 197] on link "save_alt Download" at bounding box center [674, 195] width 60 height 12
click at [252, 219] on img at bounding box center [234, 236] width 51 height 51
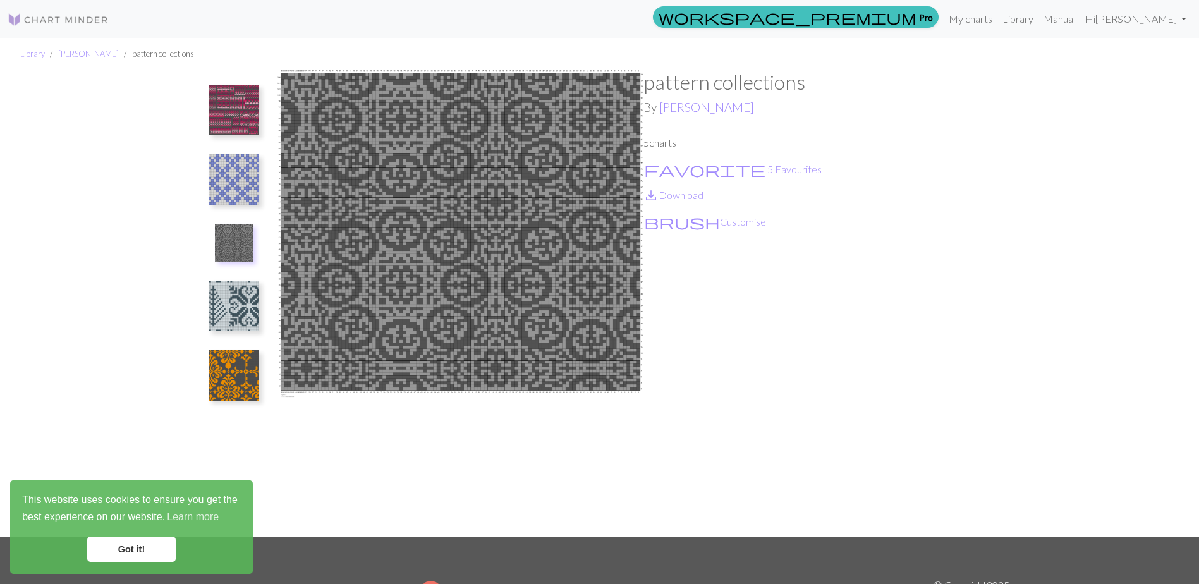
click at [240, 305] on img at bounding box center [234, 306] width 51 height 51
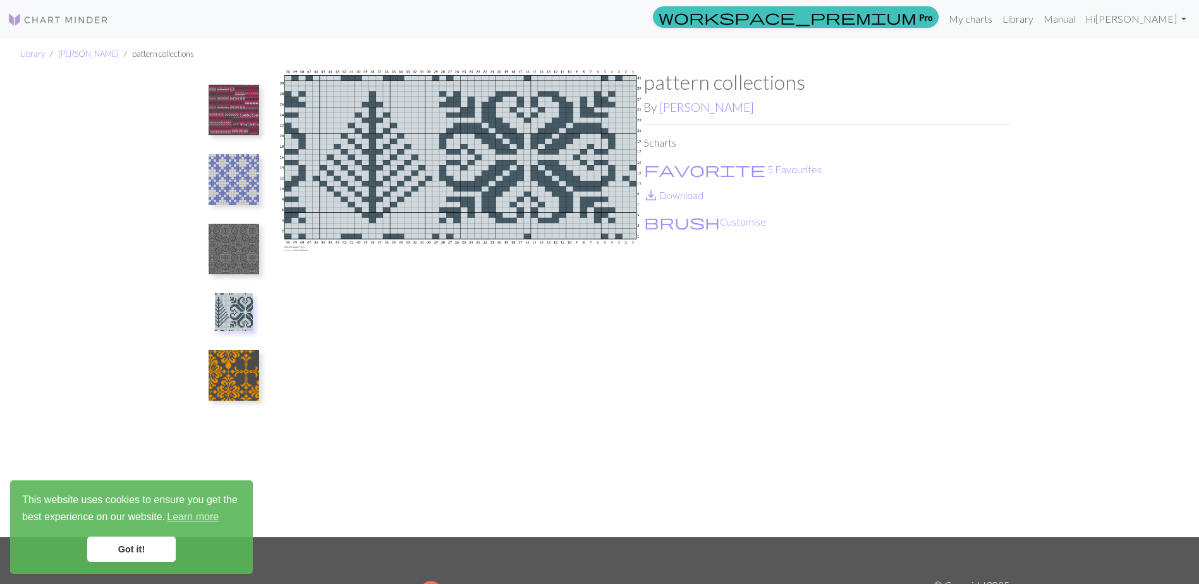
click at [689, 201] on p "save_alt Download" at bounding box center [827, 195] width 366 height 15
click at [247, 372] on img at bounding box center [234, 375] width 51 height 51
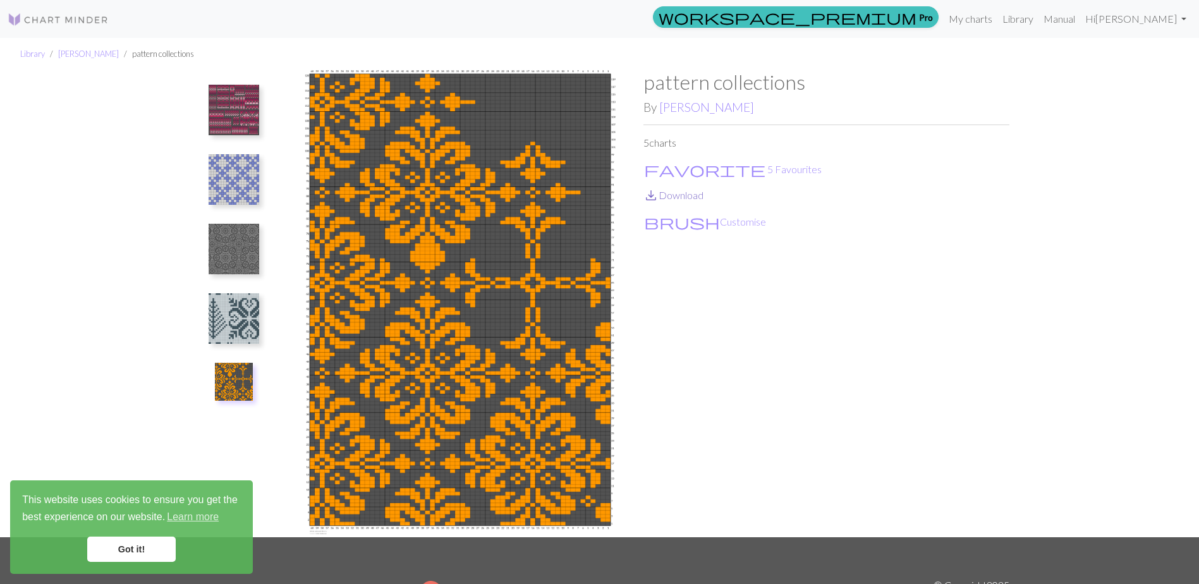
click at [690, 192] on link "save_alt Download" at bounding box center [674, 195] width 60 height 12
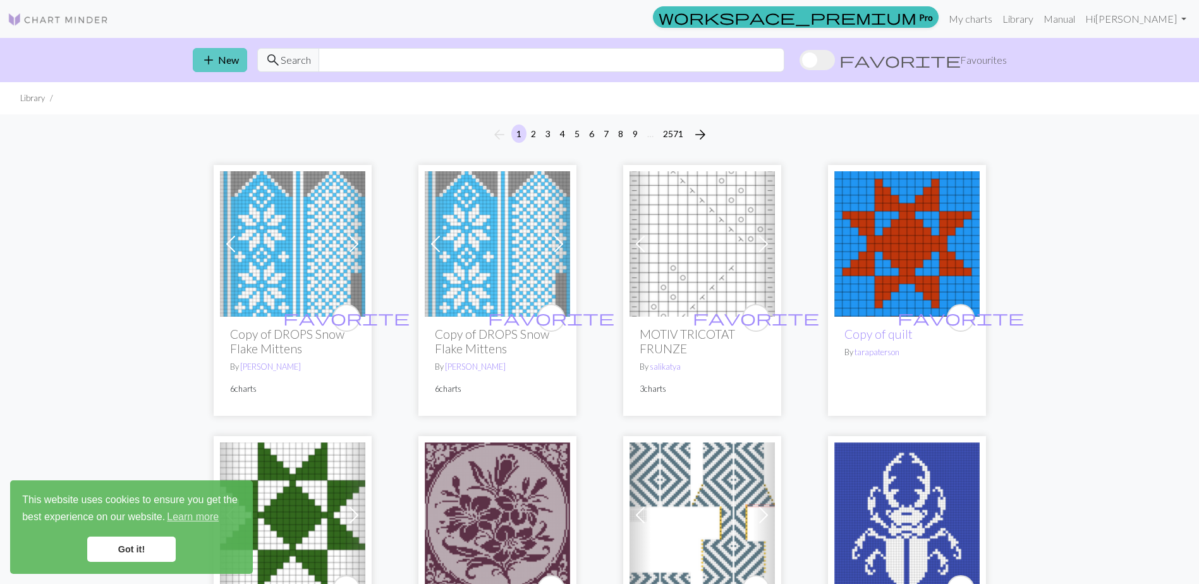
click at [217, 52] on button "add New" at bounding box center [220, 60] width 54 height 24
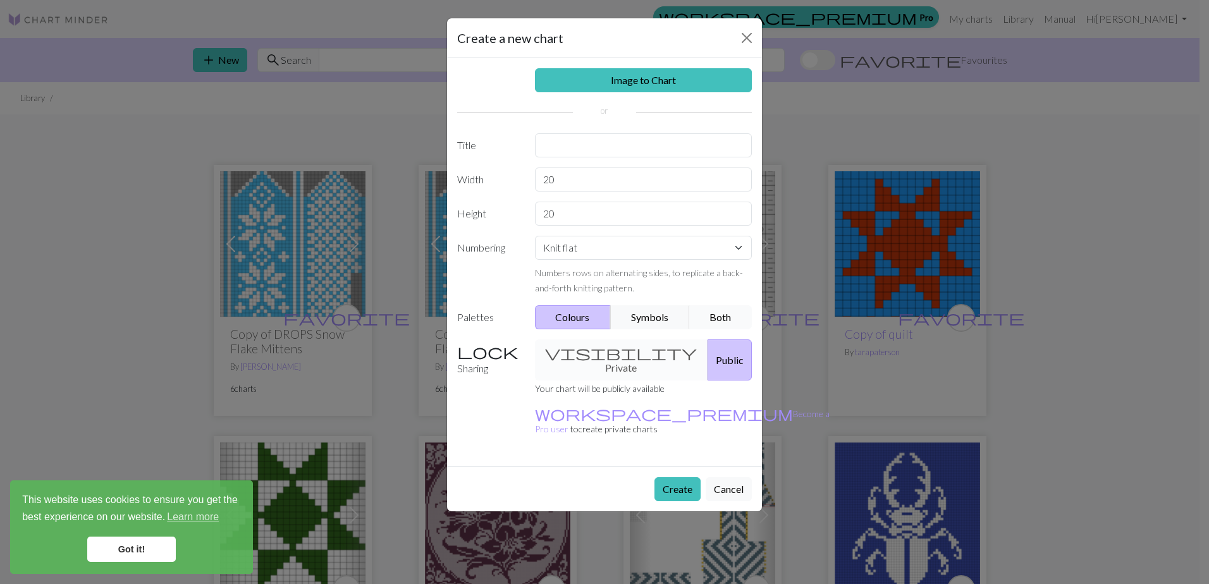
click at [731, 317] on button "Both" at bounding box center [720, 317] width 63 height 24
click at [690, 477] on button "Create" at bounding box center [677, 489] width 46 height 24
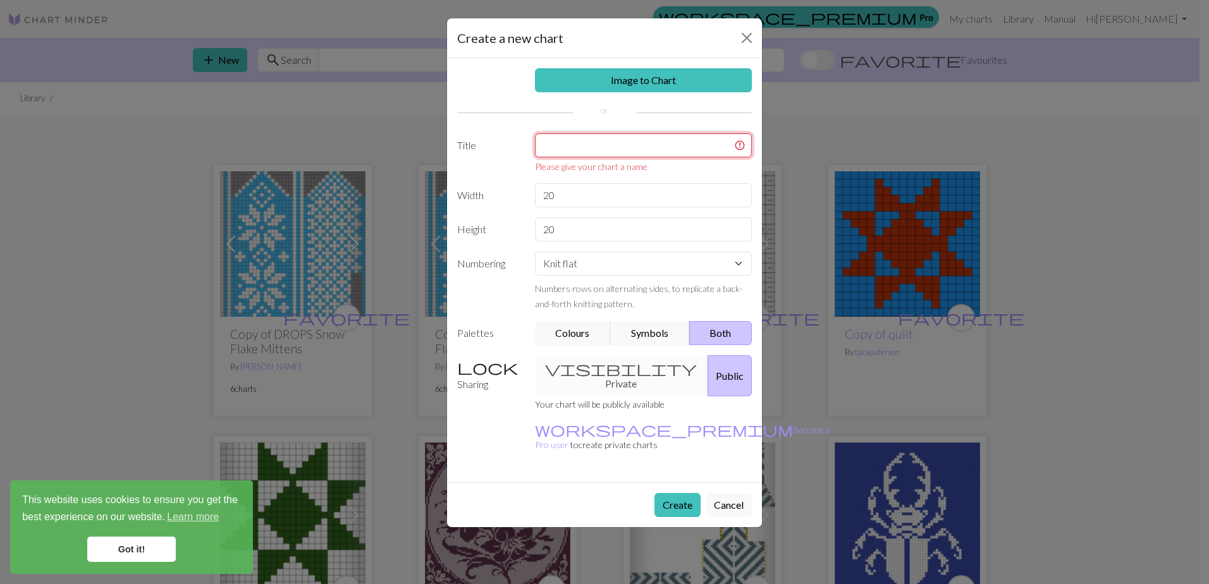
drag, startPoint x: 585, startPoint y: 139, endPoint x: 588, endPoint y: 145, distance: 6.8
click at [588, 145] on input "text" at bounding box center [643, 145] width 217 height 24
type input "1st try"
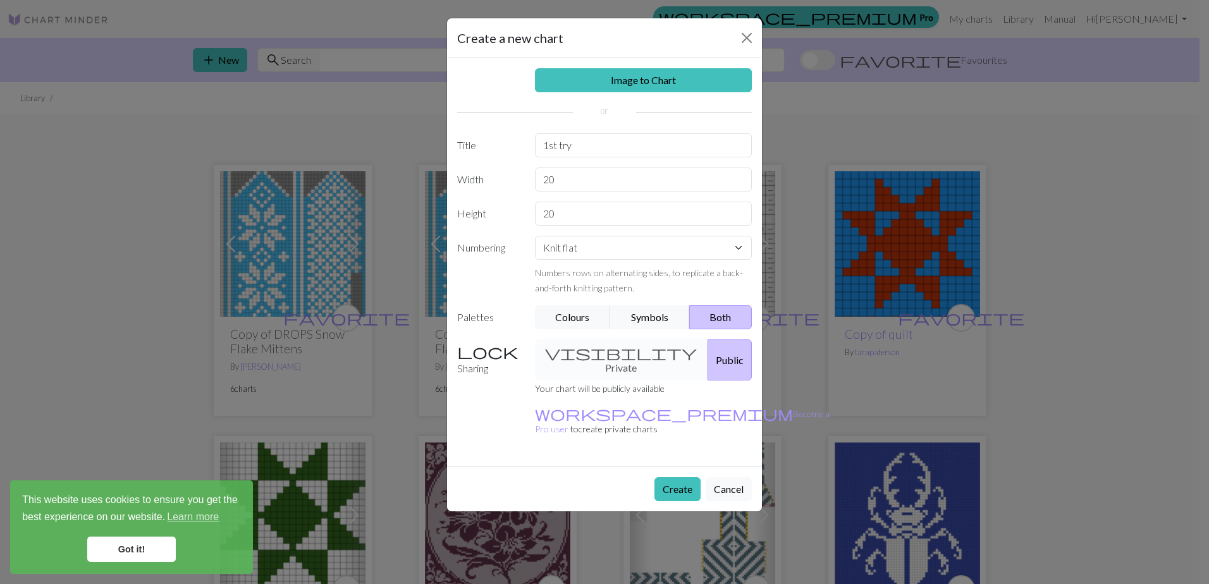
click at [699, 470] on div "Create Cancel" at bounding box center [604, 489] width 315 height 45
click at [687, 477] on button "Create" at bounding box center [677, 489] width 46 height 24
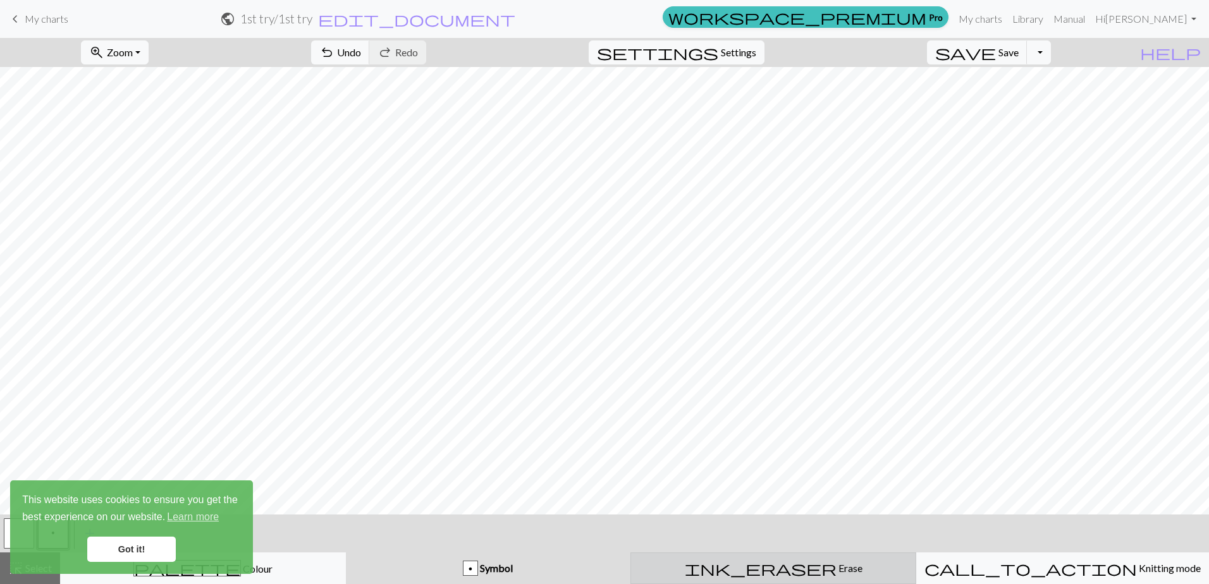
click at [836, 572] on span "Erase" at bounding box center [849, 568] width 26 height 12
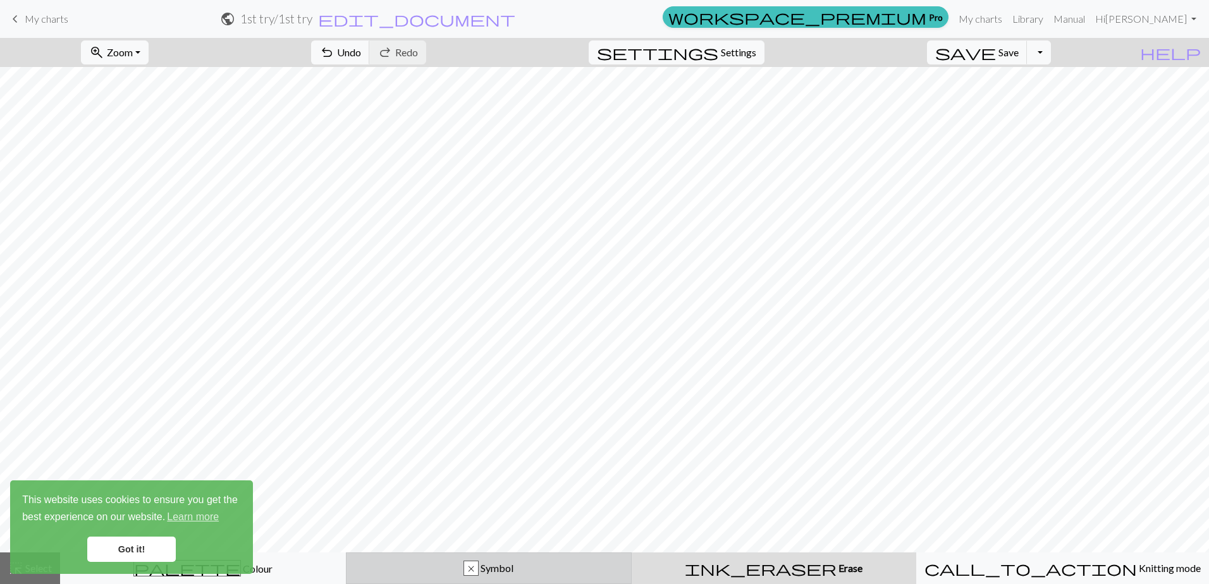
click at [529, 561] on div "x Symbol" at bounding box center [488, 568] width 269 height 15
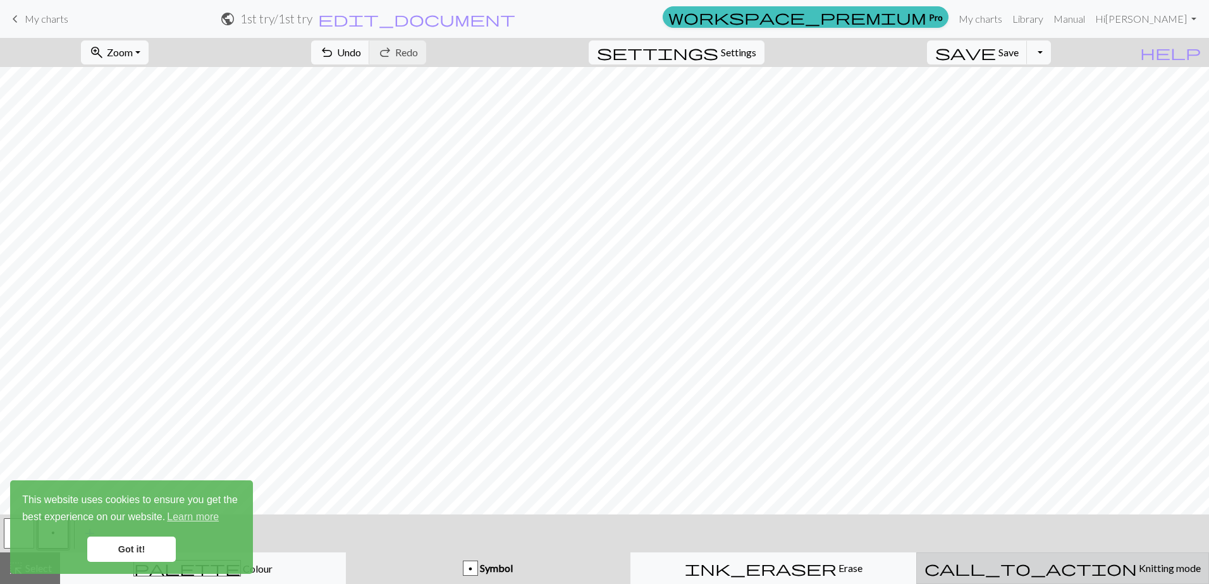
click at [1030, 571] on span "call_to_action" at bounding box center [1030, 569] width 212 height 18
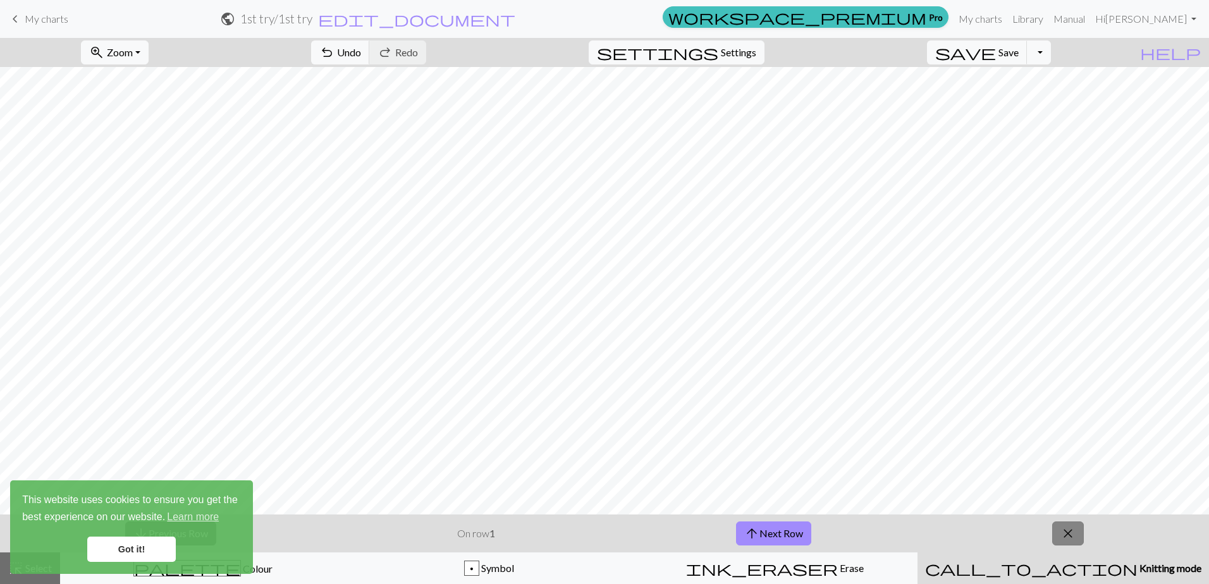
click at [1074, 533] on span "close" at bounding box center [1067, 534] width 15 height 18
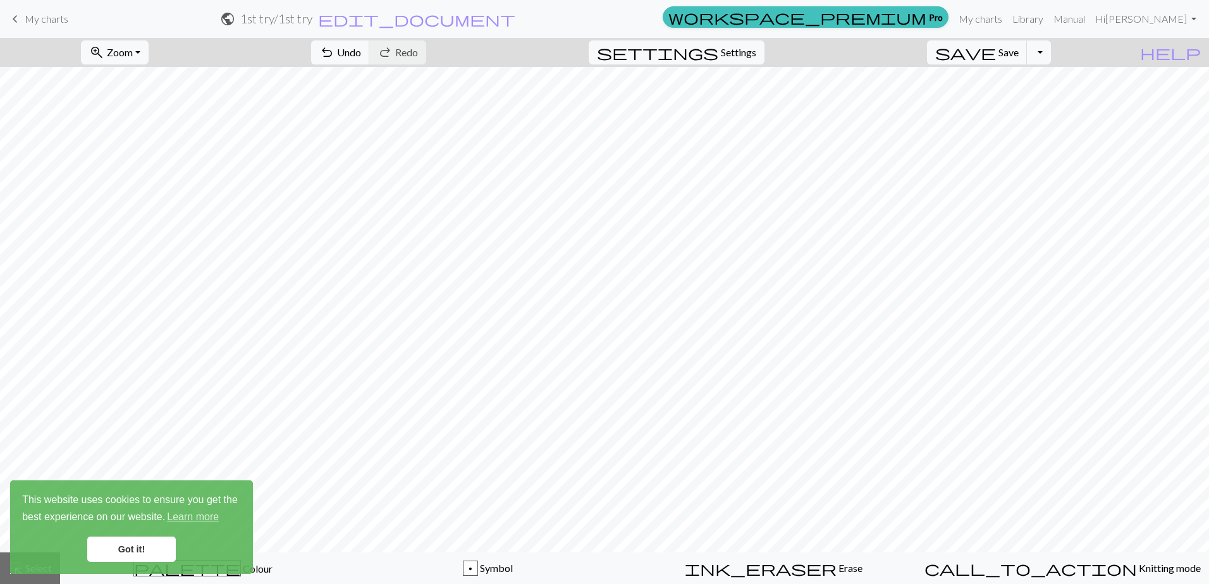
click at [154, 549] on link "Got it!" at bounding box center [131, 549] width 89 height 25
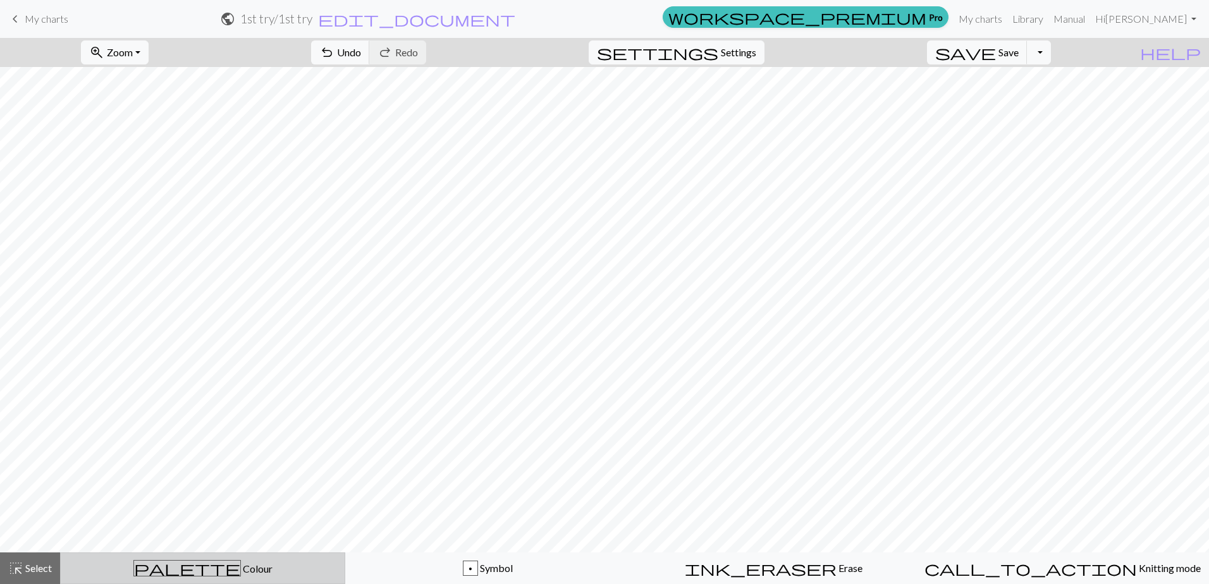
click at [241, 567] on span "Colour" at bounding box center [257, 569] width 32 height 12
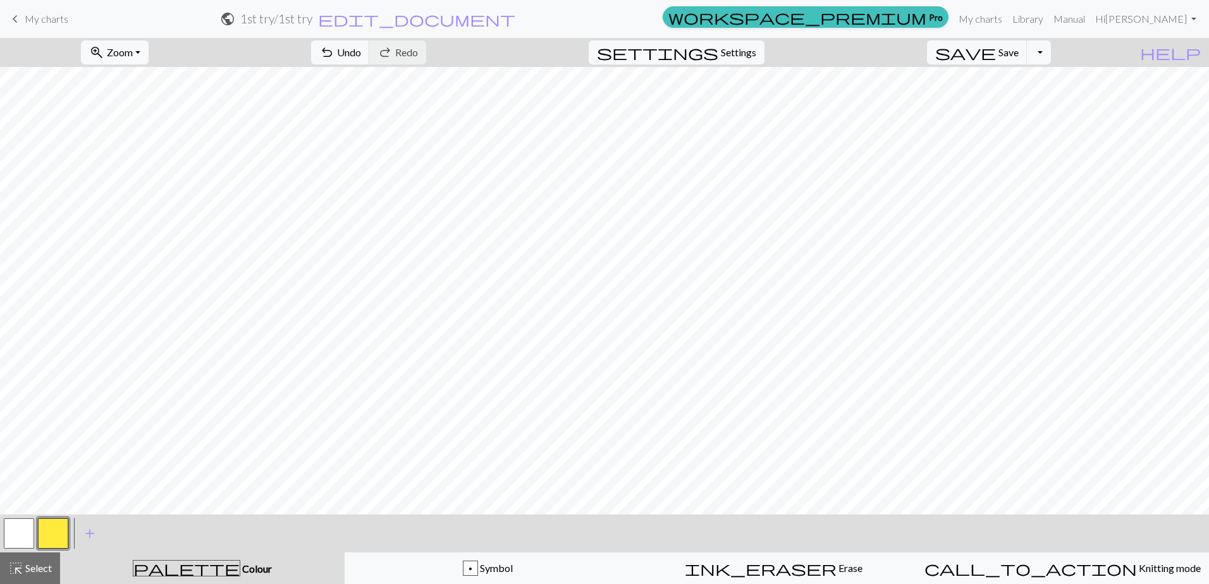
click at [51, 531] on button "button" at bounding box center [53, 533] width 30 height 30
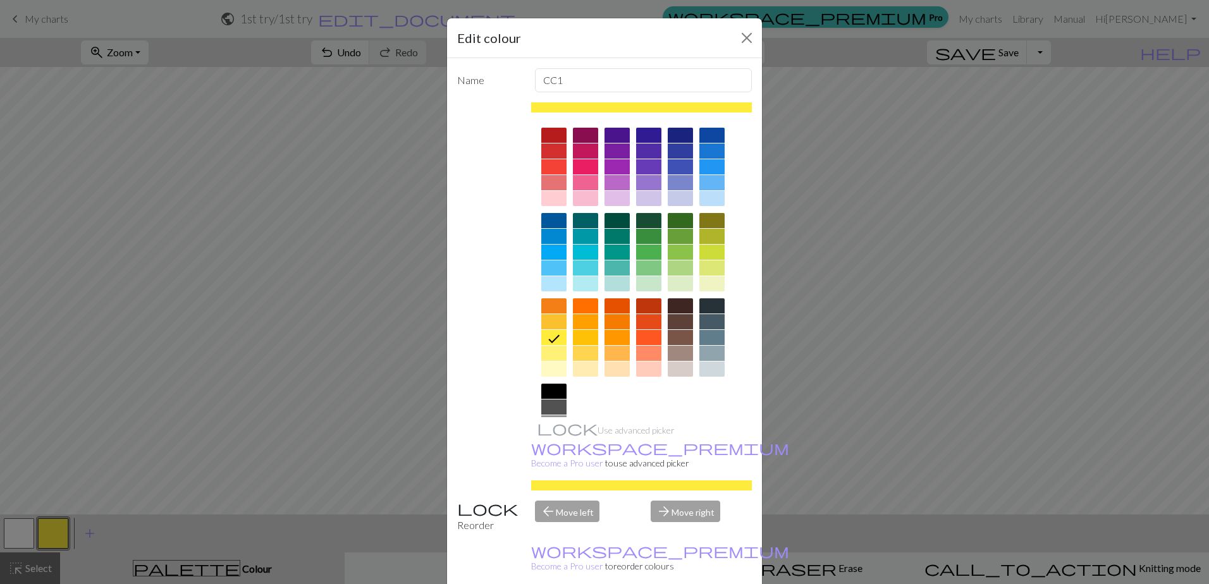
click at [78, 357] on div "Edit colour Name CC1 Use advanced picker workspace_premium Become a Pro user to…" at bounding box center [604, 292] width 1209 height 584
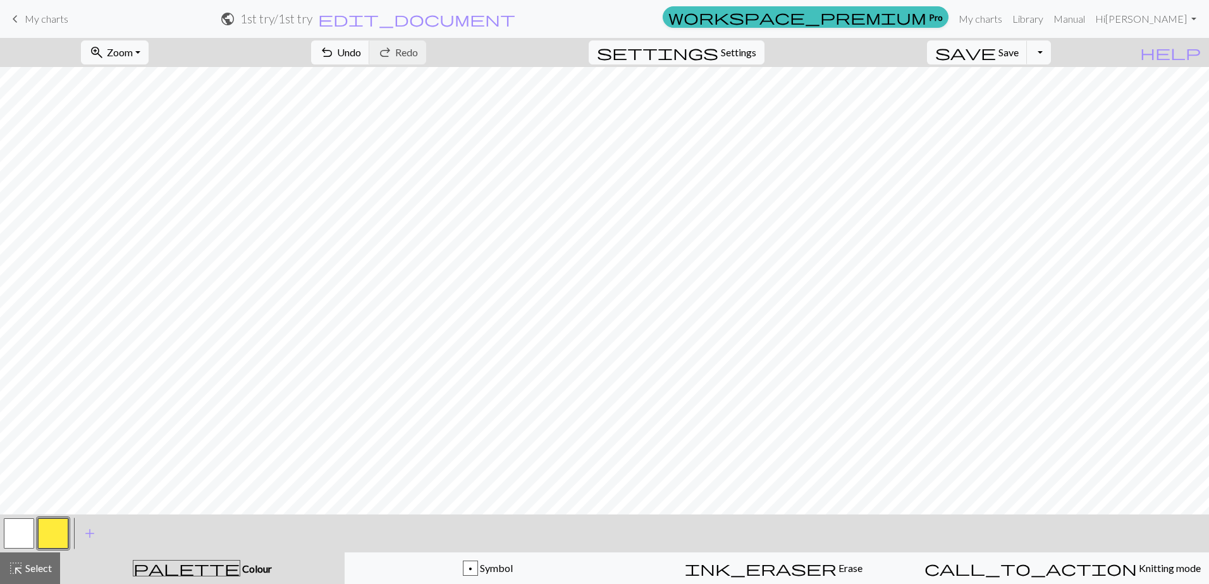
click at [58, 531] on button "button" at bounding box center [53, 533] width 30 height 30
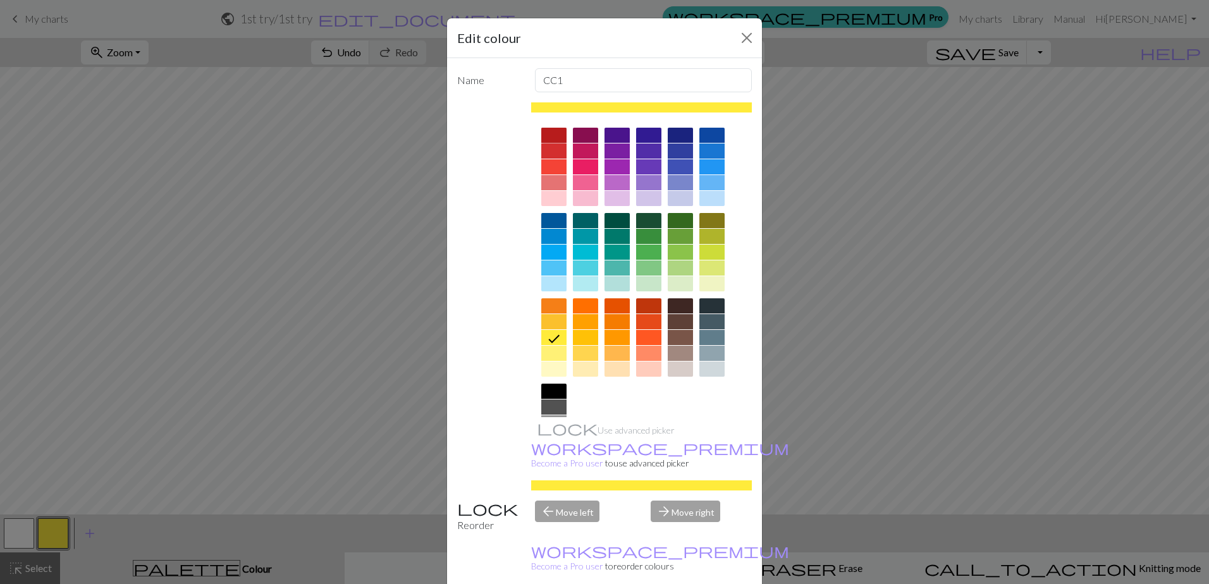
click at [550, 138] on div at bounding box center [553, 135] width 25 height 15
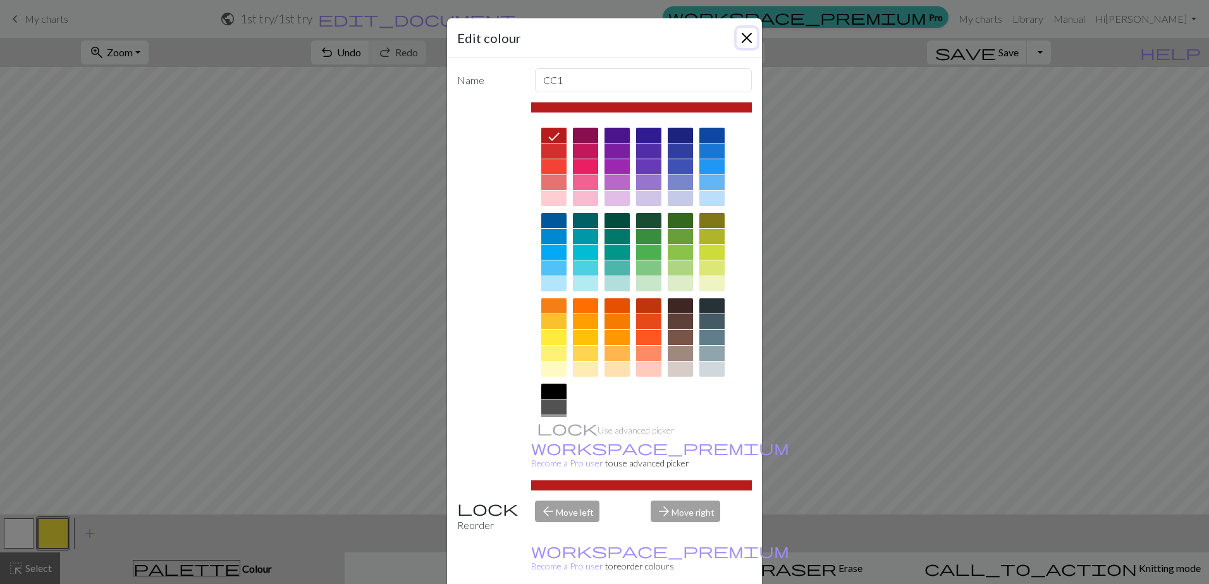
click at [748, 37] on button "Close" at bounding box center [747, 38] width 20 height 20
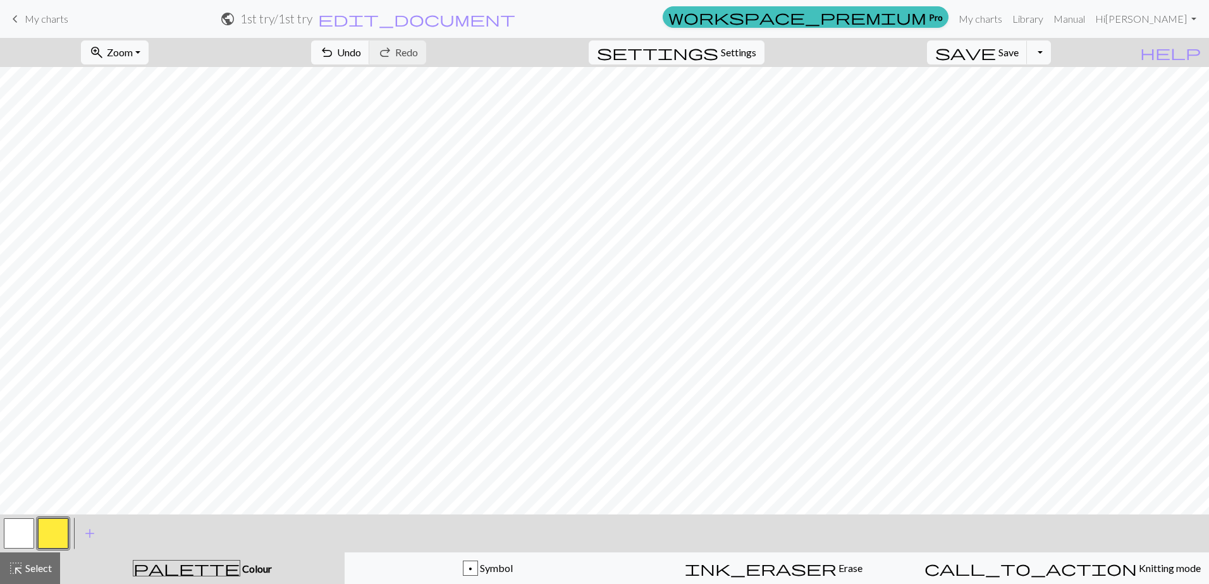
click at [64, 531] on button "button" at bounding box center [53, 533] width 30 height 30
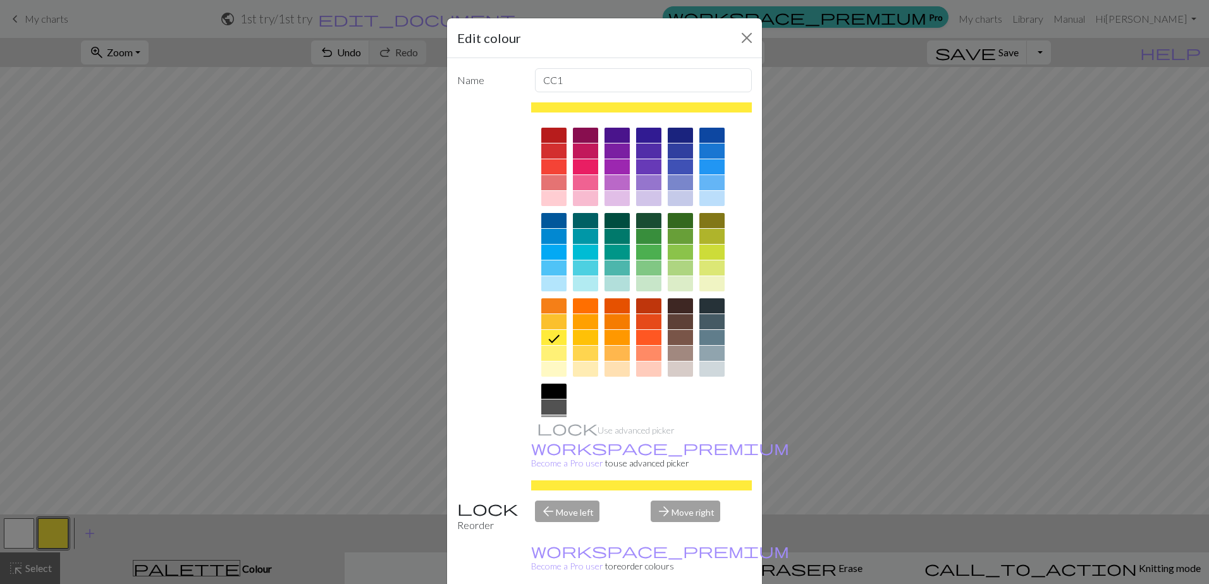
click at [547, 135] on div at bounding box center [553, 135] width 25 height 15
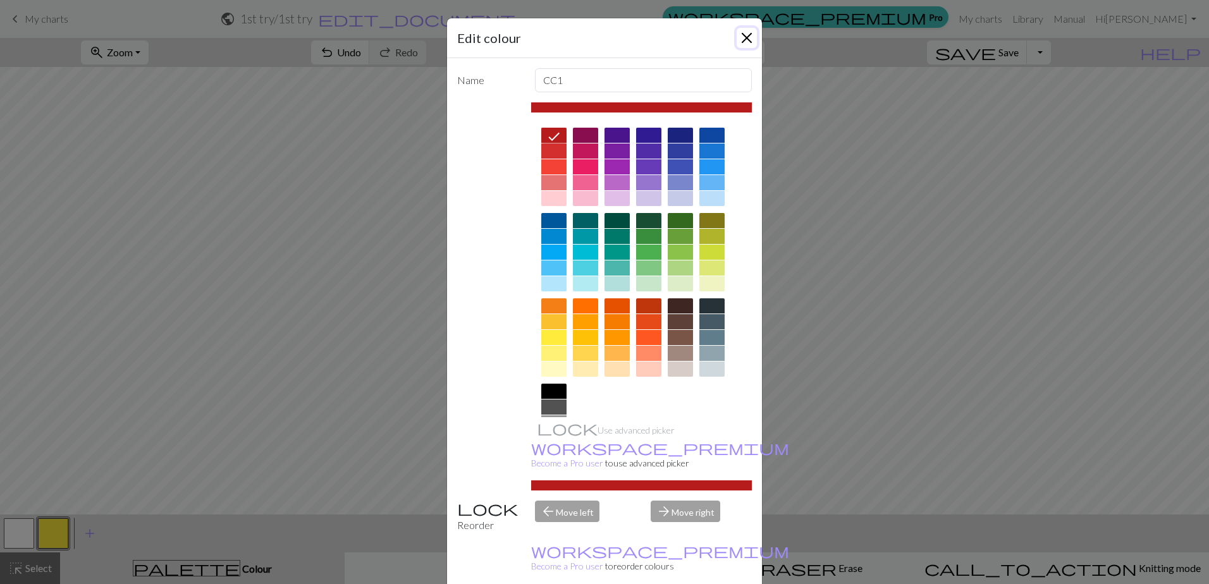
click at [746, 30] on button "Close" at bounding box center [747, 38] width 20 height 20
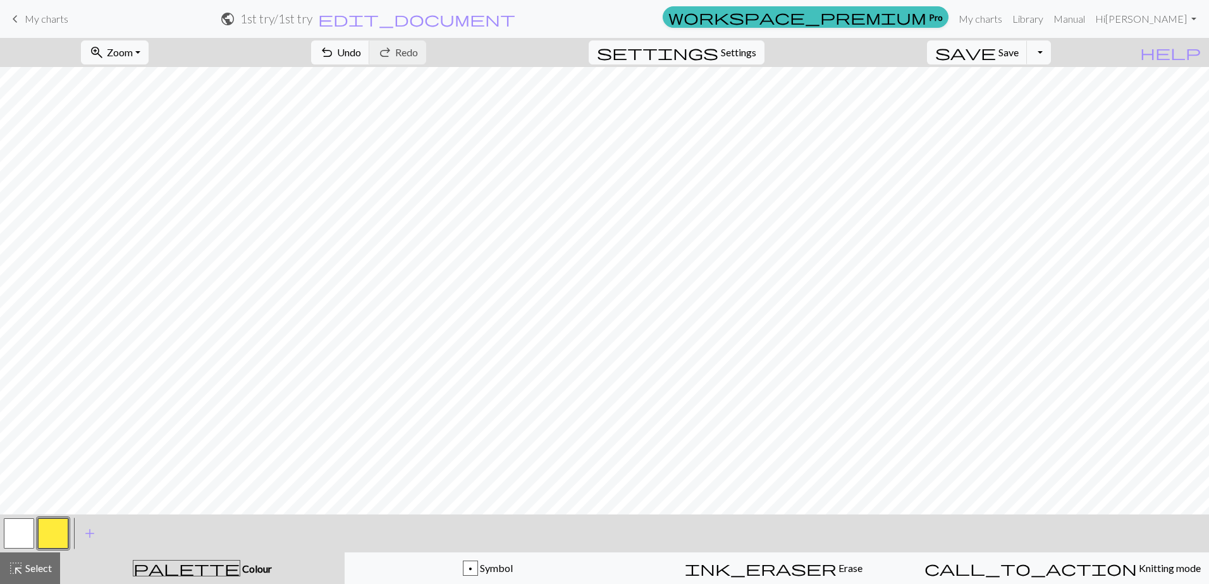
click at [67, 529] on button "button" at bounding box center [53, 533] width 30 height 30
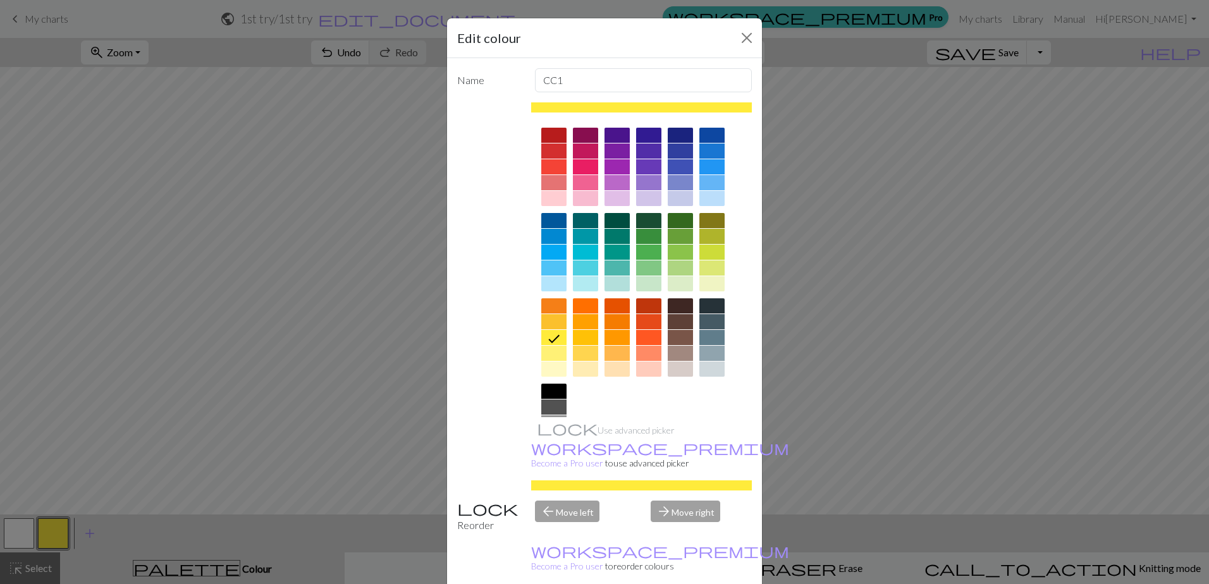
click at [551, 127] on div at bounding box center [641, 295] width 221 height 355
click at [551, 128] on div at bounding box center [553, 135] width 25 height 15
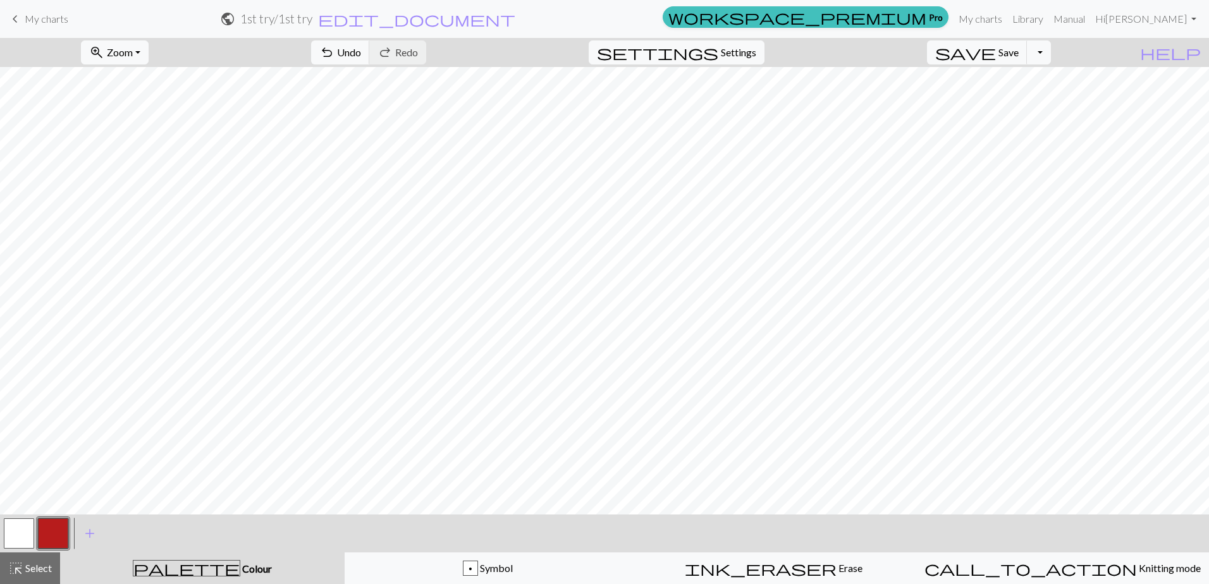
click at [63, 530] on button "button" at bounding box center [53, 533] width 30 height 30
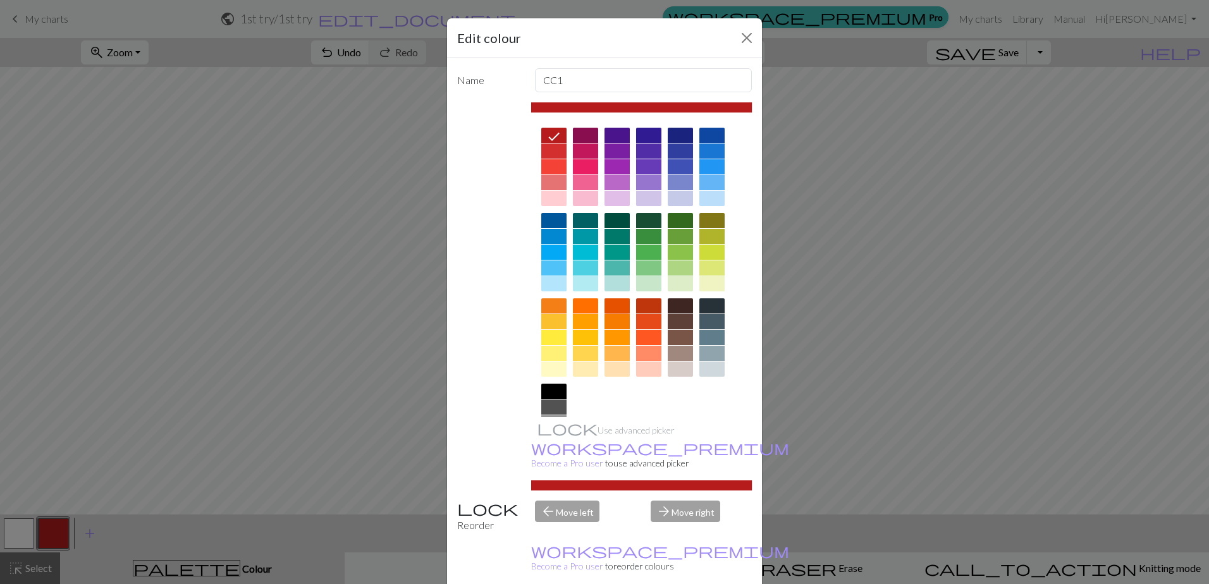
click at [612, 301] on div at bounding box center [616, 305] width 25 height 15
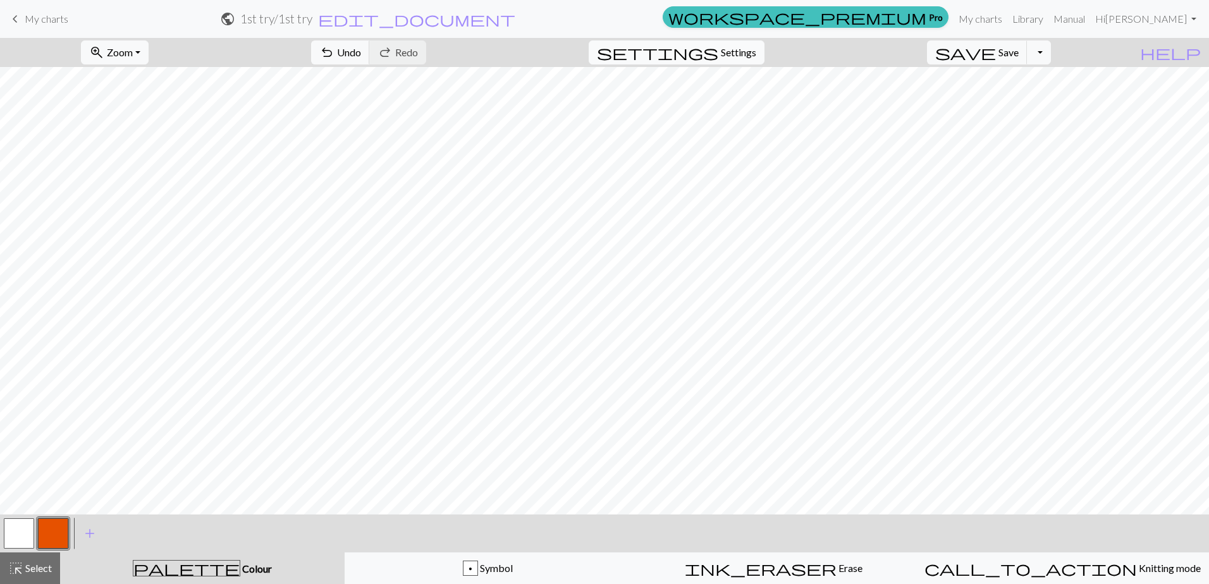
click at [742, 55] on span "Settings" at bounding box center [738, 52] width 35 height 15
select select "aran"
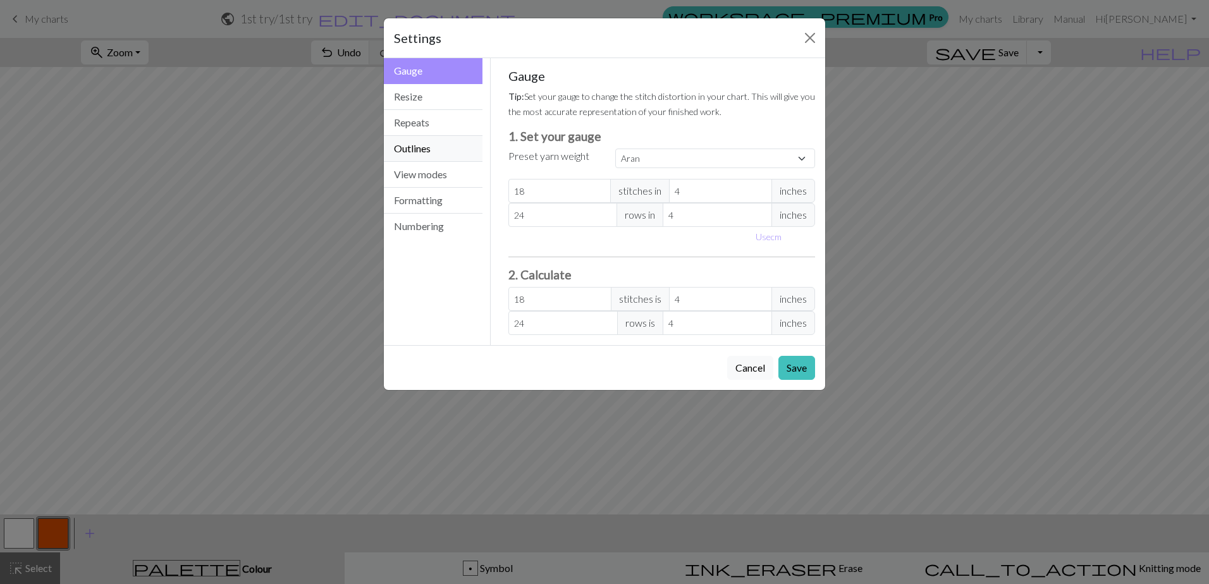
click at [420, 150] on button "Outlines" at bounding box center [433, 149] width 99 height 26
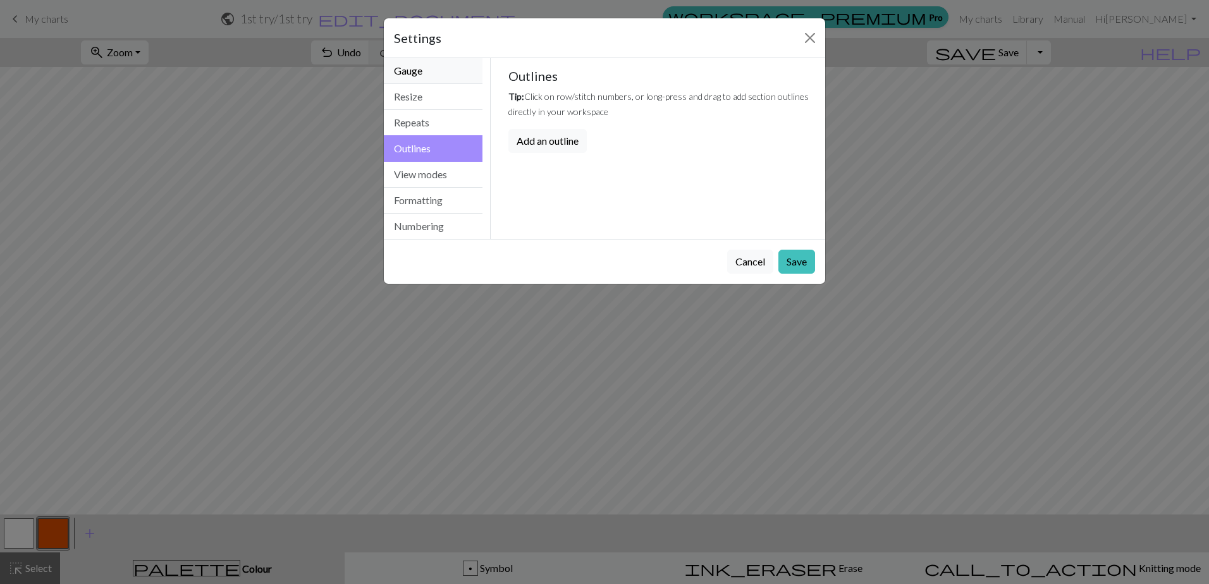
click at [405, 71] on button "Gauge" at bounding box center [433, 71] width 99 height 26
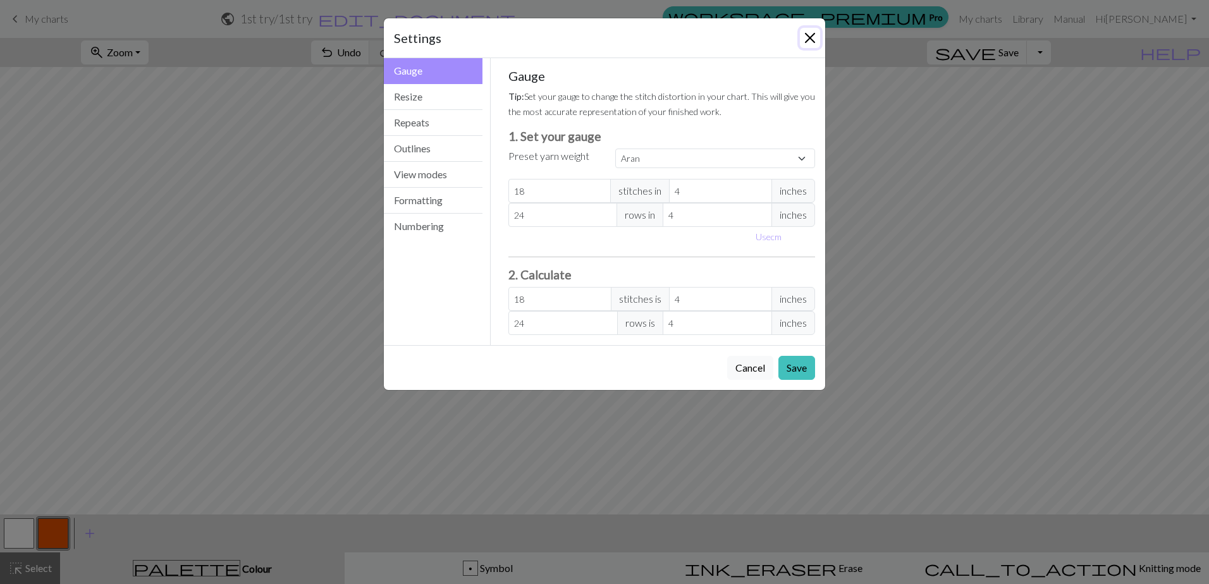
click at [807, 41] on button "Close" at bounding box center [810, 38] width 20 height 20
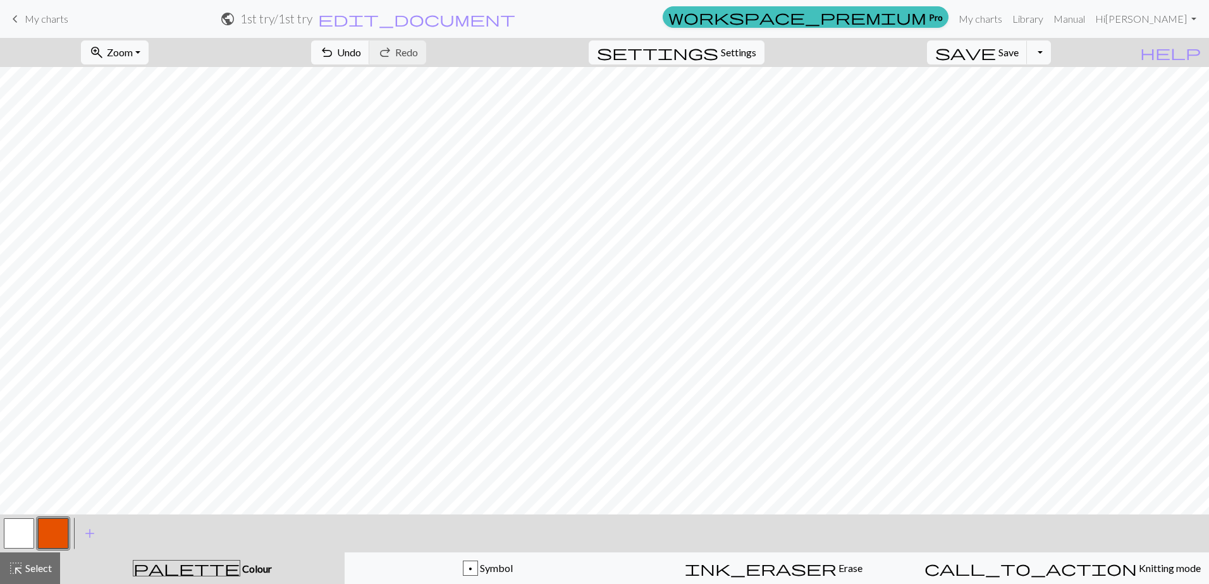
click at [4, 532] on button "button" at bounding box center [19, 533] width 30 height 30
click at [94, 533] on span "add" at bounding box center [89, 534] width 15 height 18
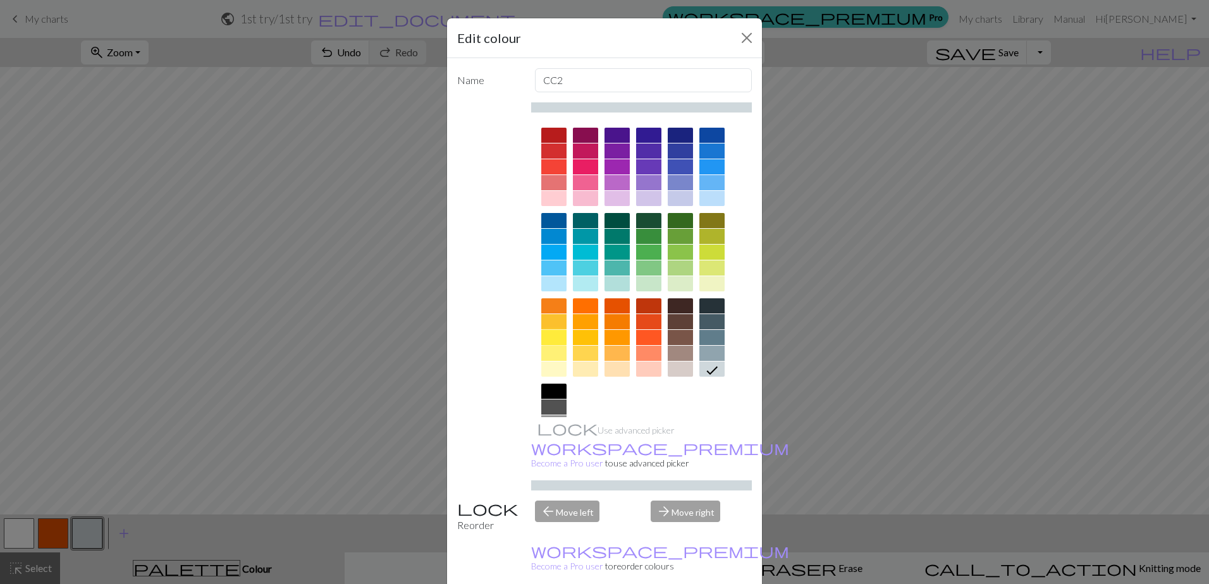
click at [553, 339] on div at bounding box center [553, 337] width 25 height 15
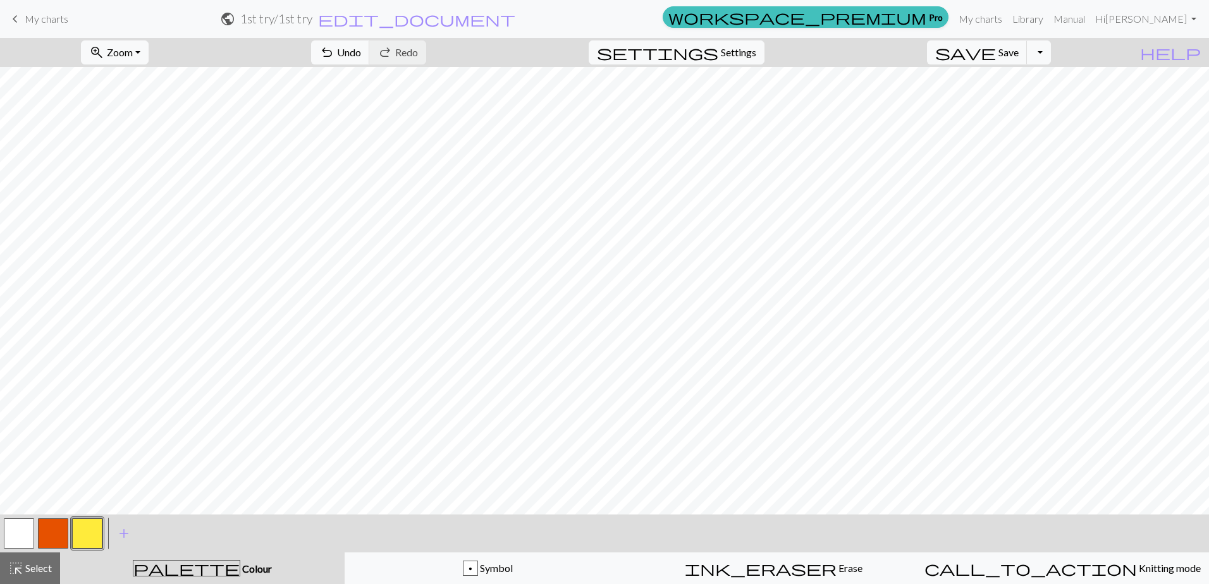
click at [13, 522] on button "button" at bounding box center [19, 533] width 30 height 30
click at [93, 539] on button "button" at bounding box center [87, 533] width 30 height 30
click at [12, 537] on button "button" at bounding box center [19, 533] width 30 height 30
click at [63, 537] on button "button" at bounding box center [53, 533] width 30 height 30
click at [25, 537] on button "button" at bounding box center [19, 533] width 30 height 30
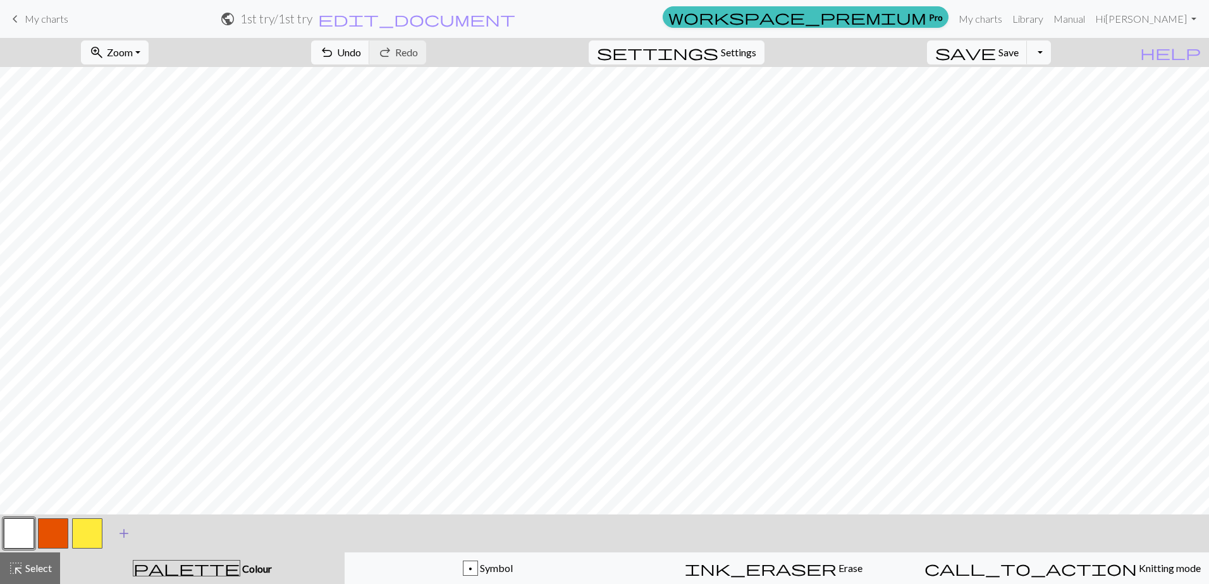
click at [129, 527] on span "add" at bounding box center [123, 534] width 15 height 18
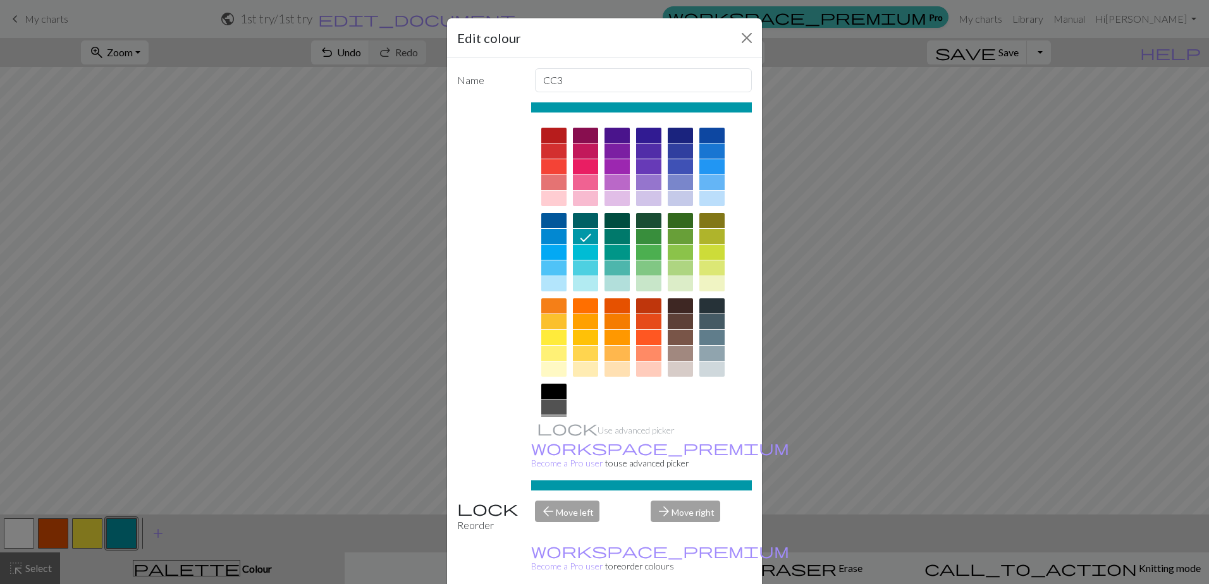
click at [684, 333] on div at bounding box center [680, 337] width 25 height 15
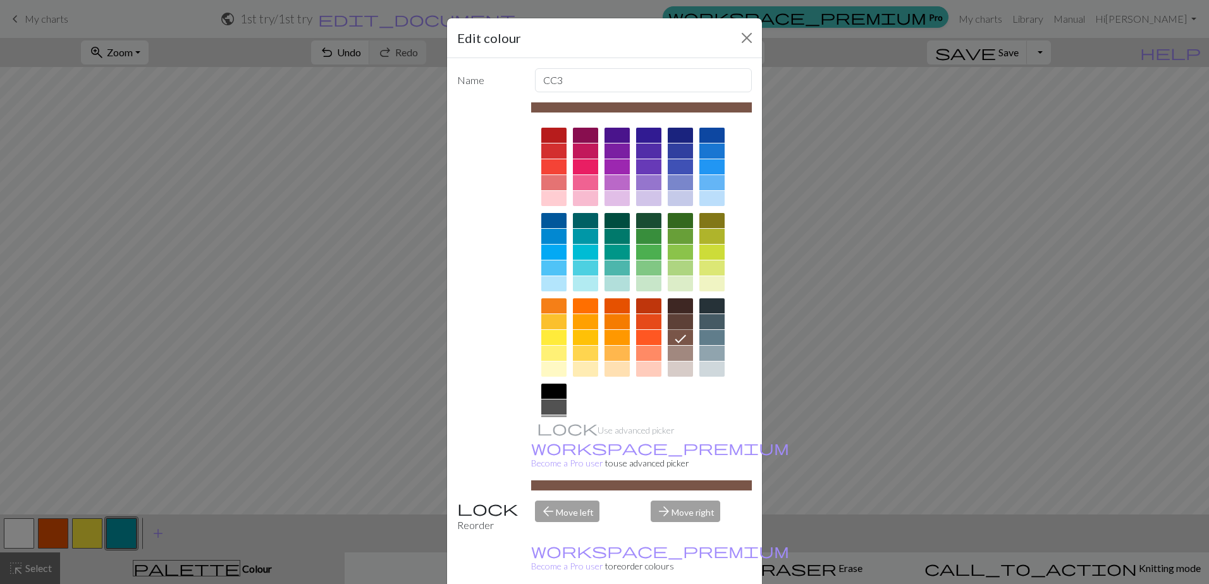
click at [675, 318] on div at bounding box center [680, 321] width 25 height 15
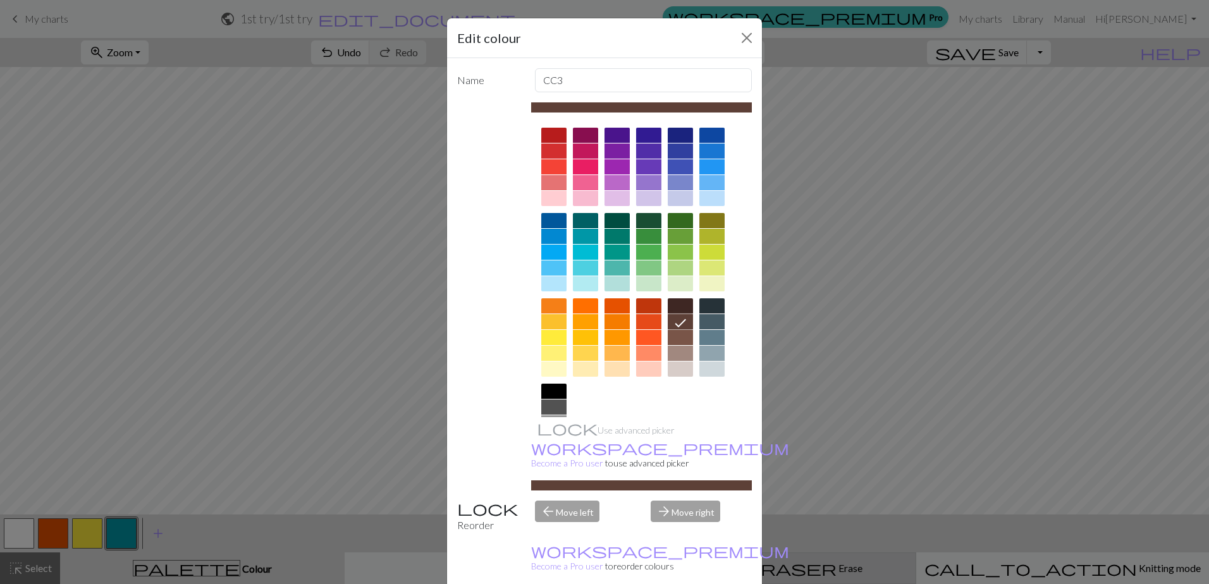
drag, startPoint x: 667, startPoint y: 579, endPoint x: 660, endPoint y: 565, distance: 15.6
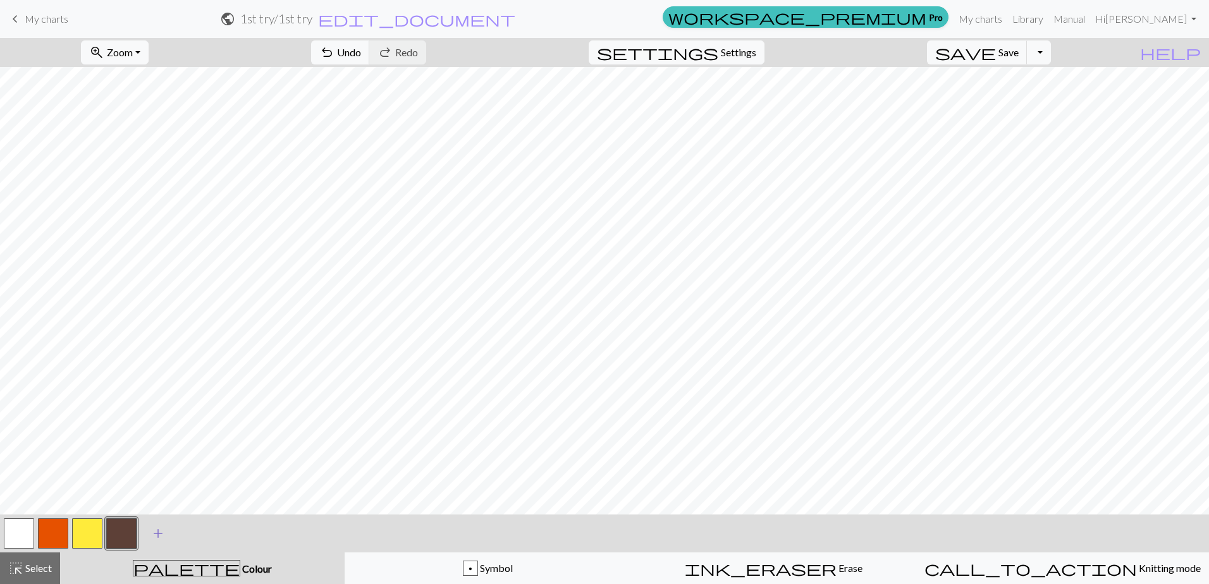
click at [150, 534] on span "add" at bounding box center [157, 534] width 15 height 18
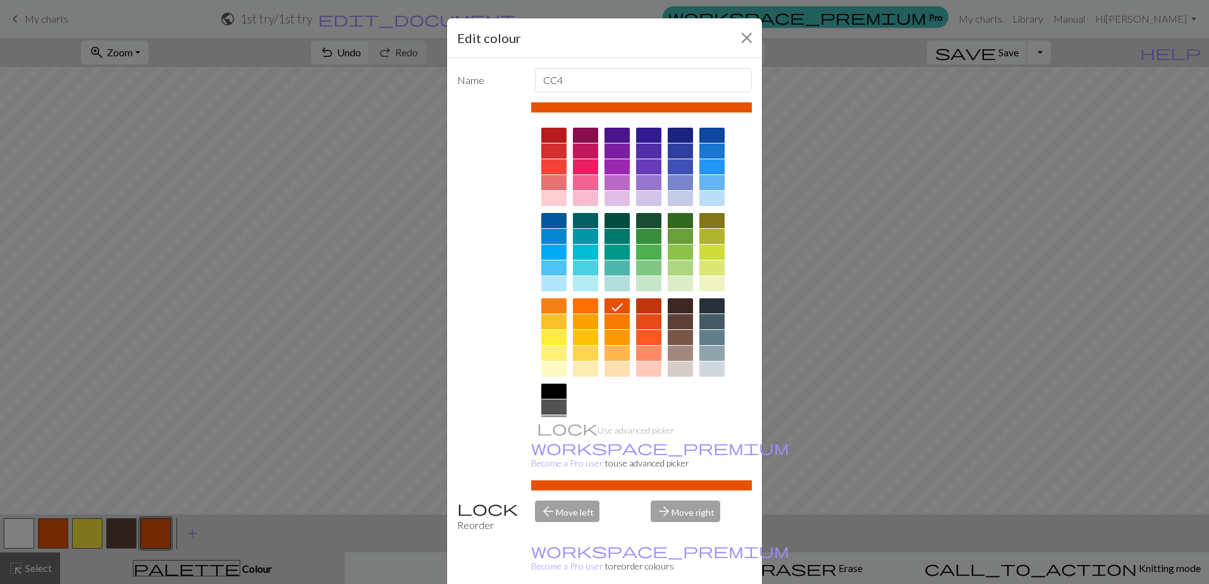
click at [124, 422] on div "Edit colour Name CC4 Use advanced picker workspace_premium Become a Pro user to…" at bounding box center [604, 292] width 1209 height 584
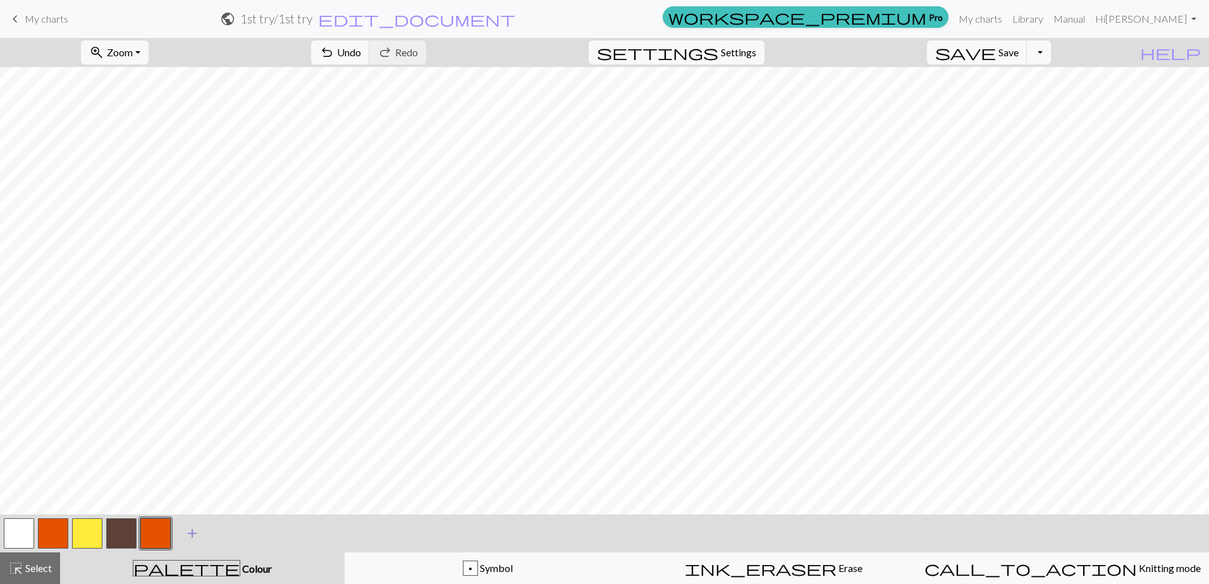
click at [191, 533] on span "add" at bounding box center [192, 534] width 15 height 18
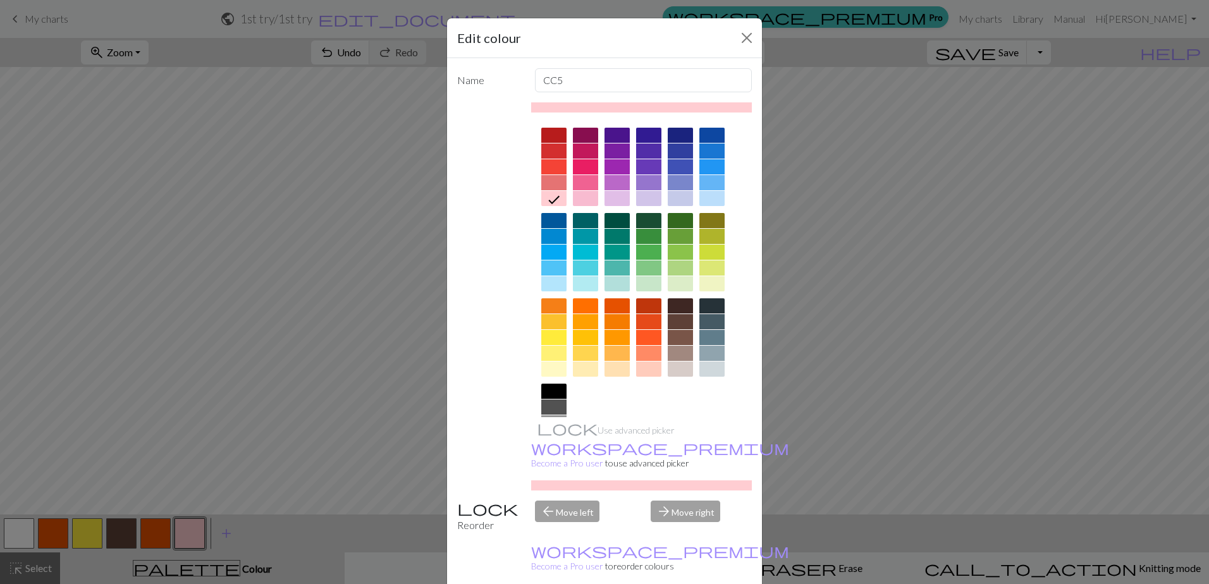
click at [315, 261] on div "Edit colour Name CC5 Use advanced picker workspace_premium Become a Pro user to…" at bounding box center [604, 292] width 1209 height 584
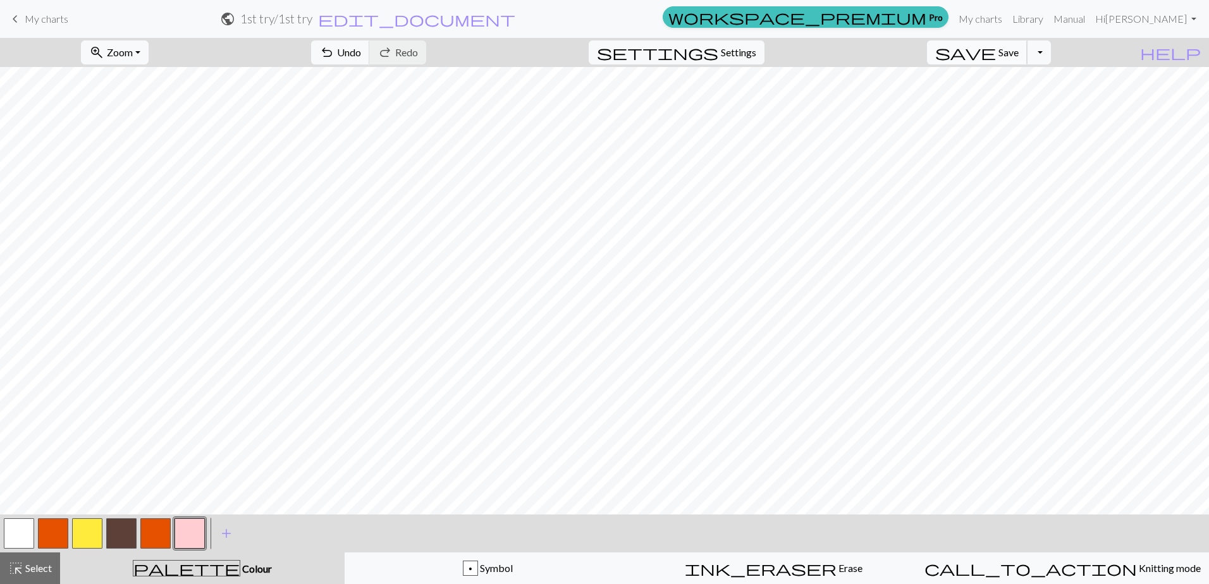
click at [996, 50] on span "save" at bounding box center [965, 53] width 61 height 18
click at [1019, 53] on span "Save" at bounding box center [1008, 52] width 20 height 12
click at [61, 521] on button "button" at bounding box center [53, 533] width 30 height 30
click at [59, 537] on button "button" at bounding box center [53, 533] width 30 height 30
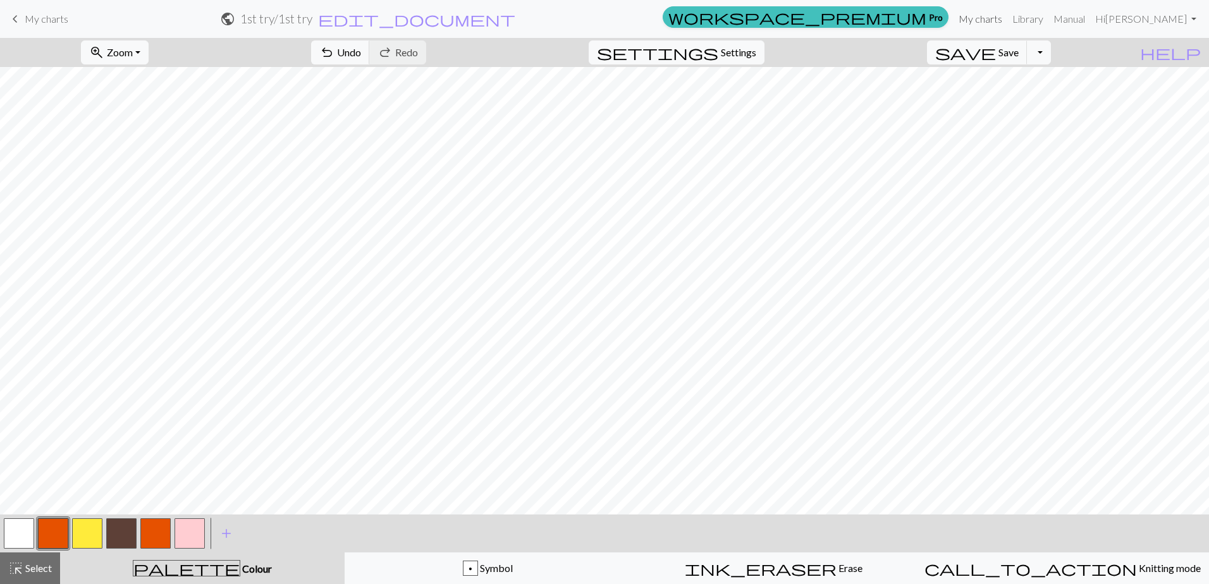
click at [1007, 18] on link "My charts" at bounding box center [980, 18] width 54 height 25
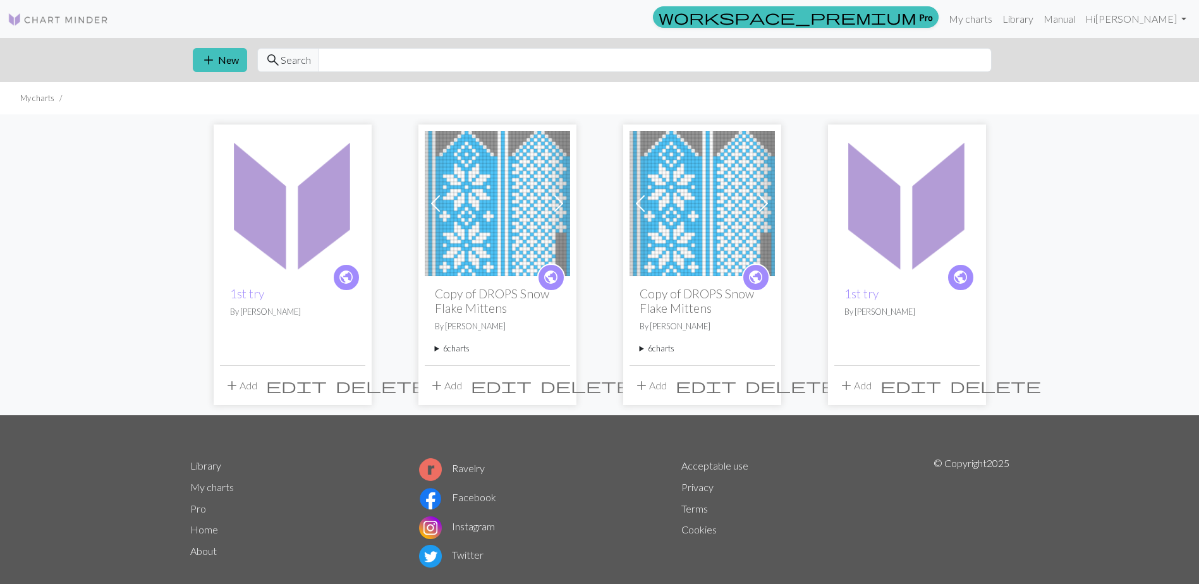
click at [361, 386] on button "delete" at bounding box center [381, 386] width 100 height 24
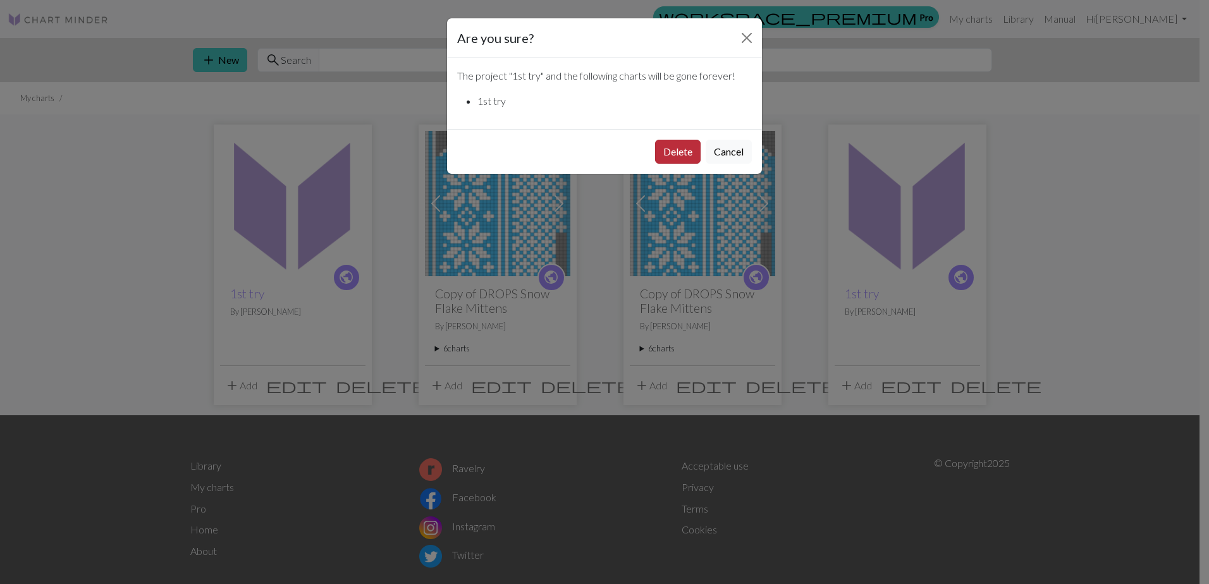
click at [692, 156] on button "Delete" at bounding box center [678, 152] width 46 height 24
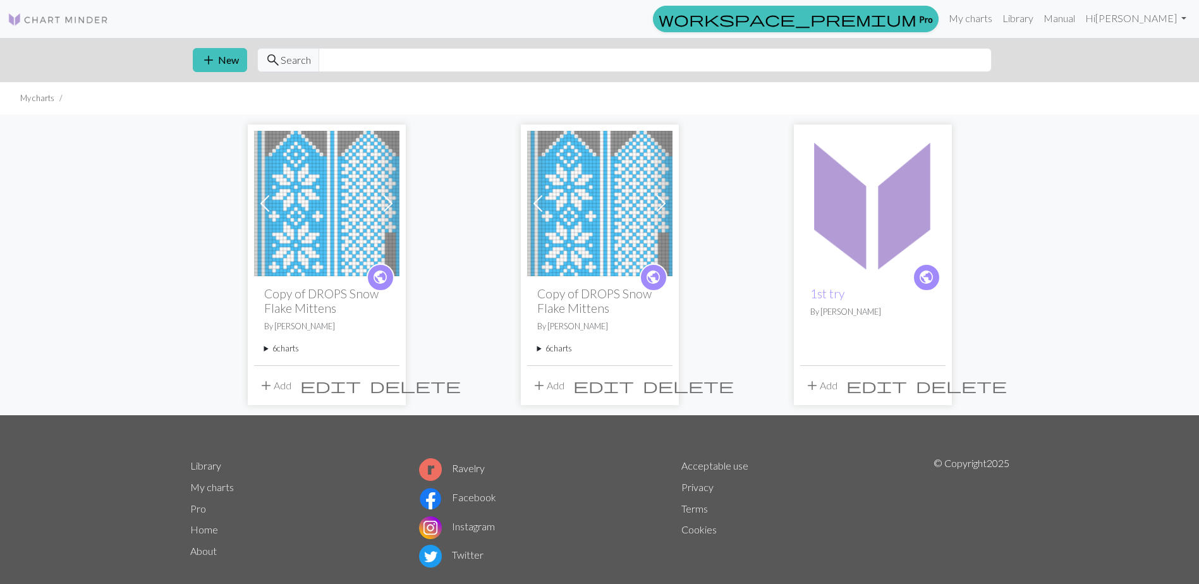
click at [940, 388] on span "delete" at bounding box center [961, 386] width 91 height 18
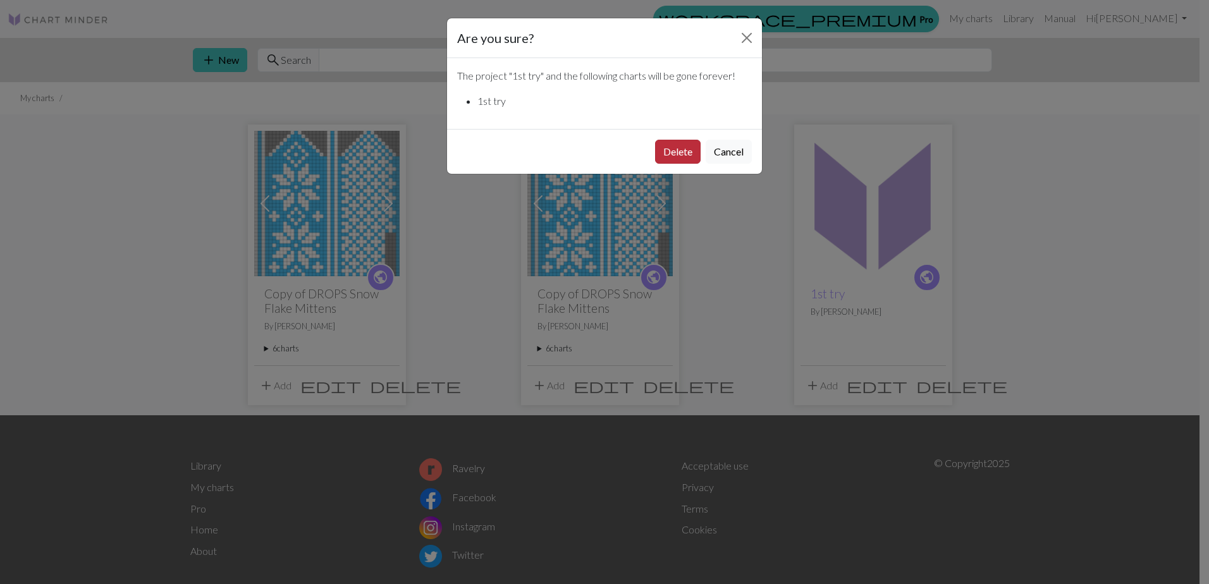
click at [655, 148] on button "Delete" at bounding box center [678, 152] width 46 height 24
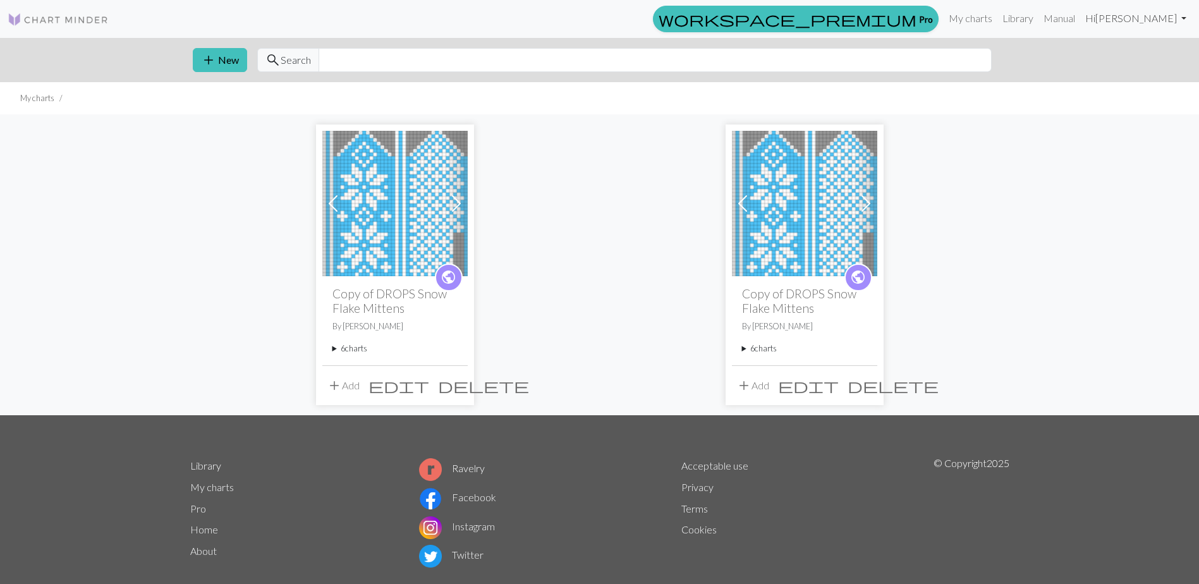
click at [1145, 25] on link "Hi [PERSON_NAME]" at bounding box center [1135, 18] width 111 height 25
click at [1107, 95] on link "Logout" at bounding box center [1119, 95] width 40 height 25
